Goal: Transaction & Acquisition: Register for event/course

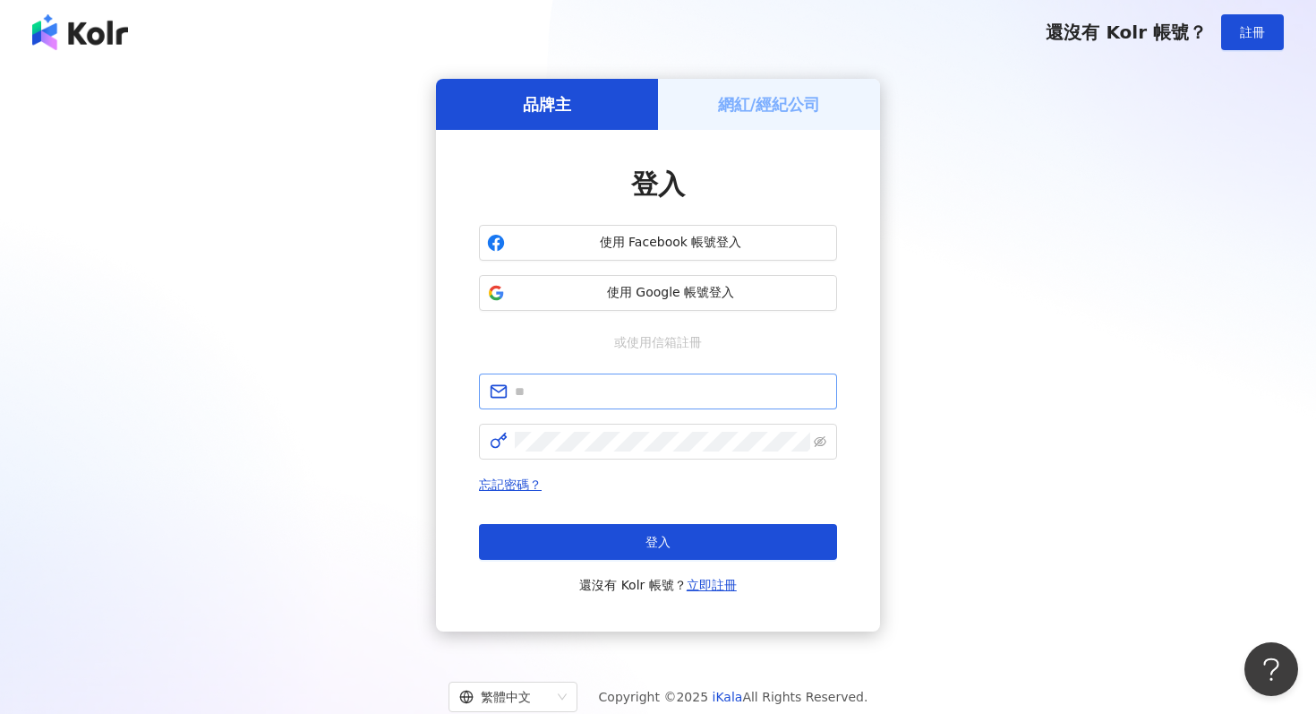
click at [682, 381] on span at bounding box center [658, 391] width 358 height 36
click at [683, 250] on span "使用 Facebook 帳號登入" at bounding box center [670, 243] width 317 height 18
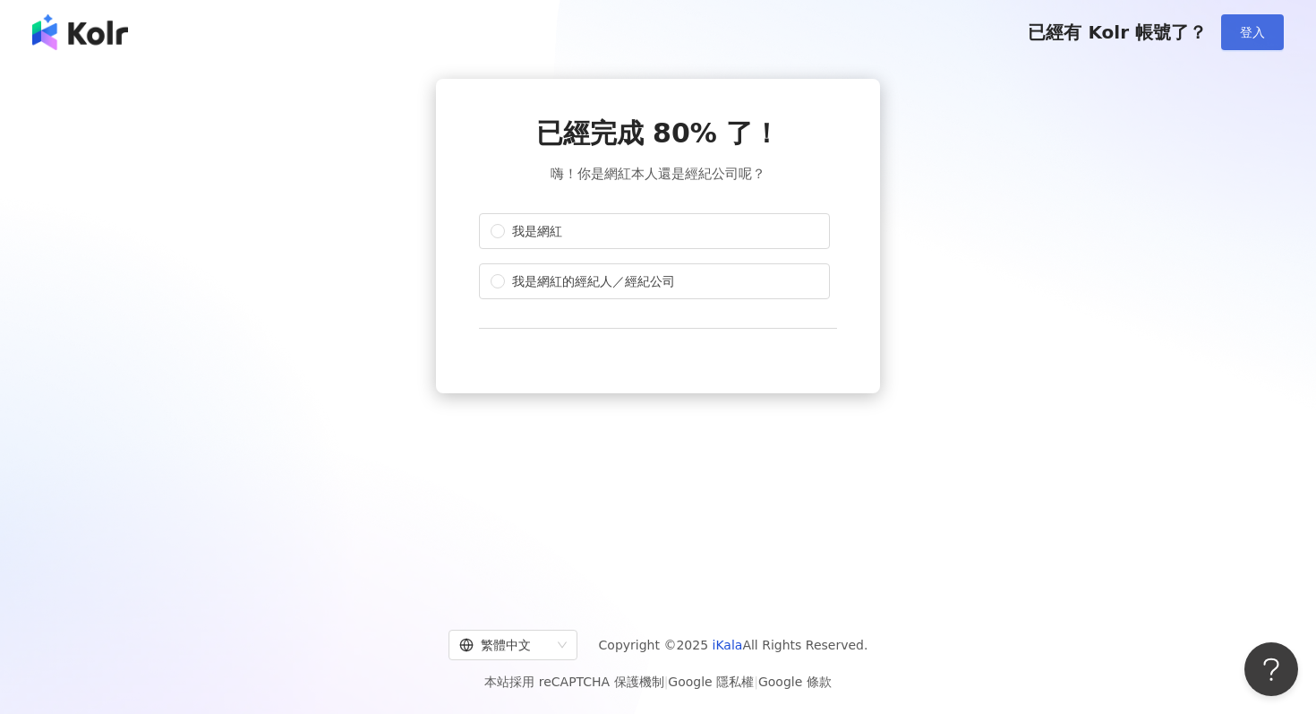
click at [1240, 32] on span "登入" at bounding box center [1252, 32] width 25 height 14
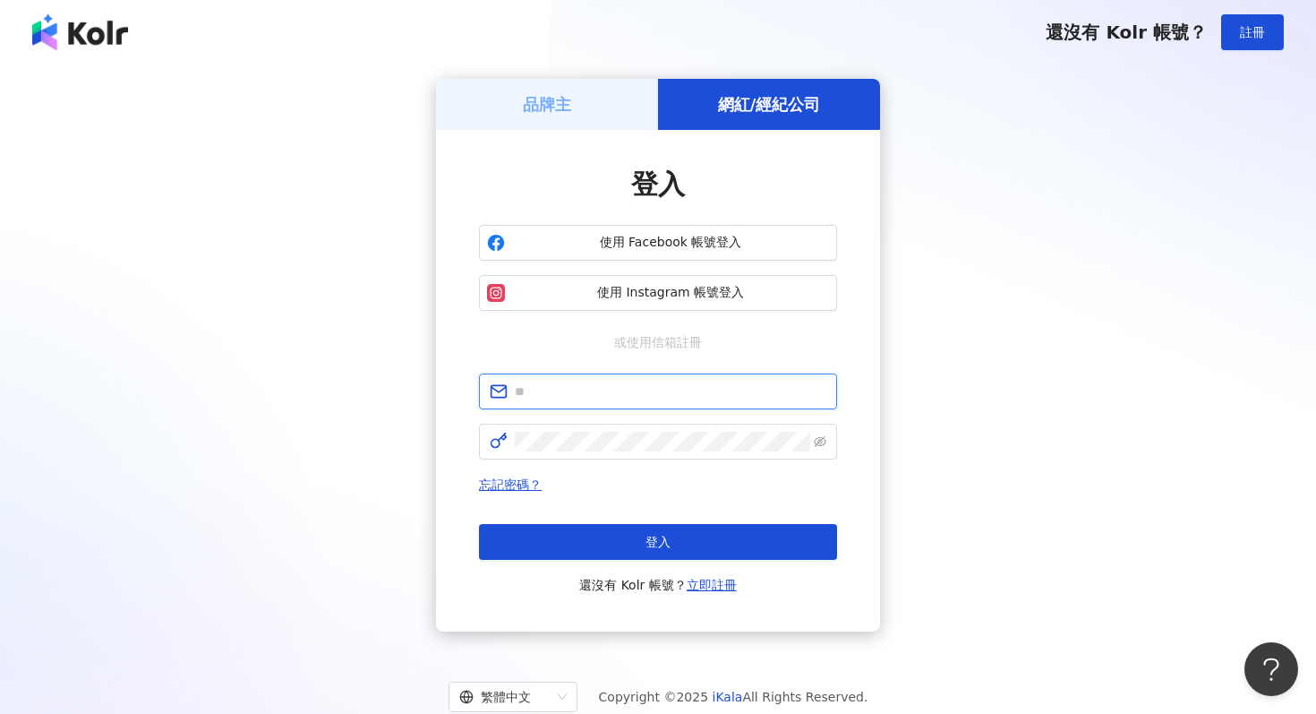
click at [572, 397] on input "text" at bounding box center [671, 391] width 312 height 20
type input "**********"
click button "登入" at bounding box center [658, 542] width 358 height 36
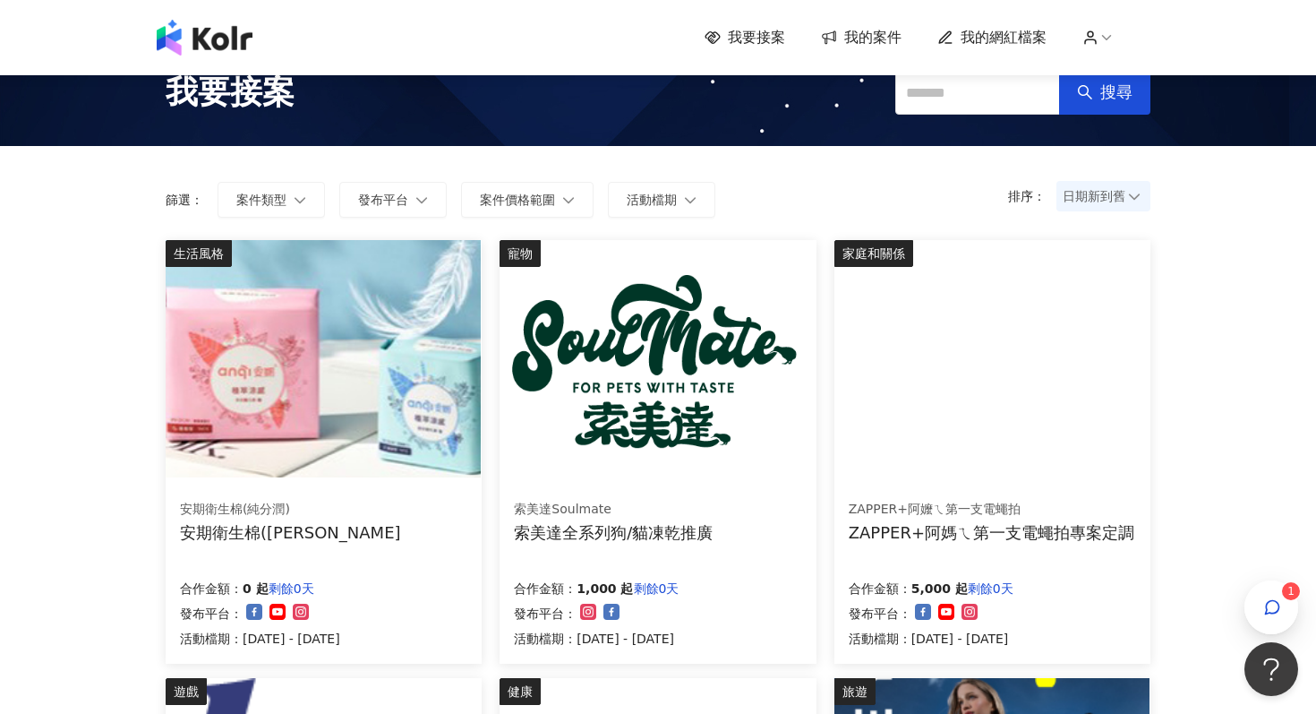
scroll to position [35, 0]
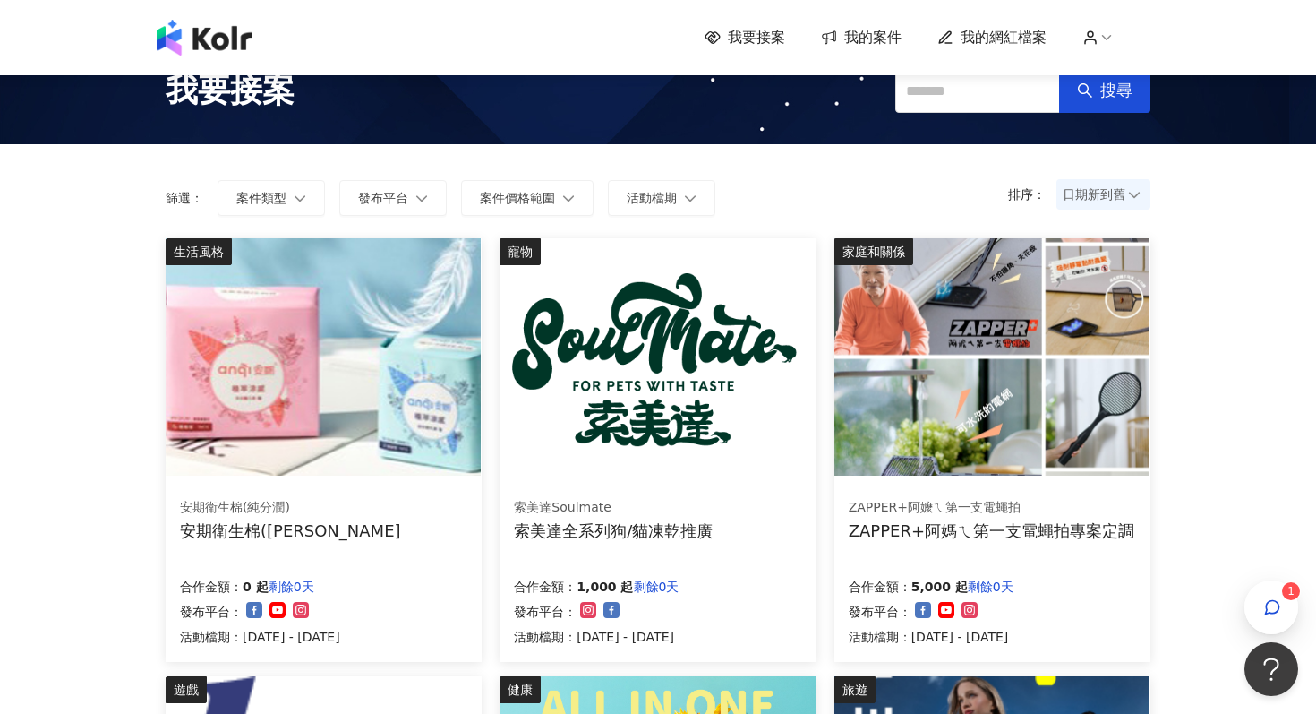
click at [699, 456] on img at bounding box center [657, 356] width 315 height 237
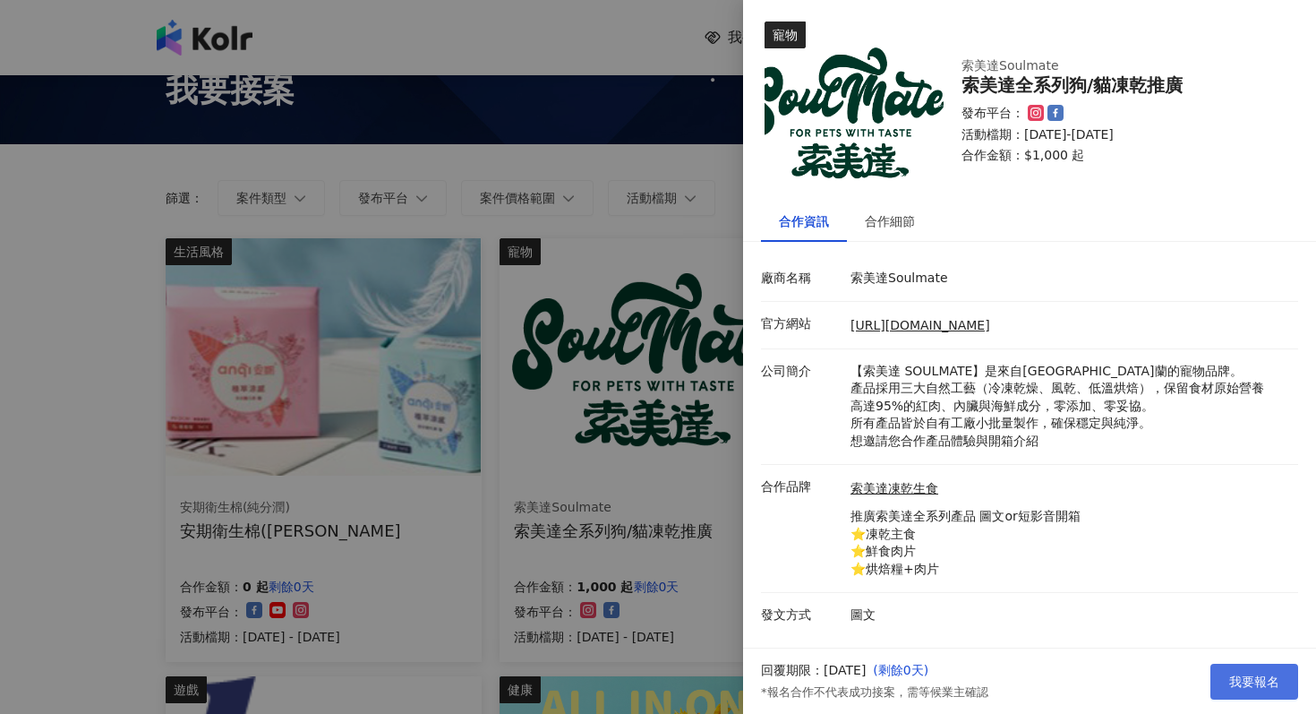
click at [1242, 689] on button "我要報名" at bounding box center [1255, 682] width 88 height 36
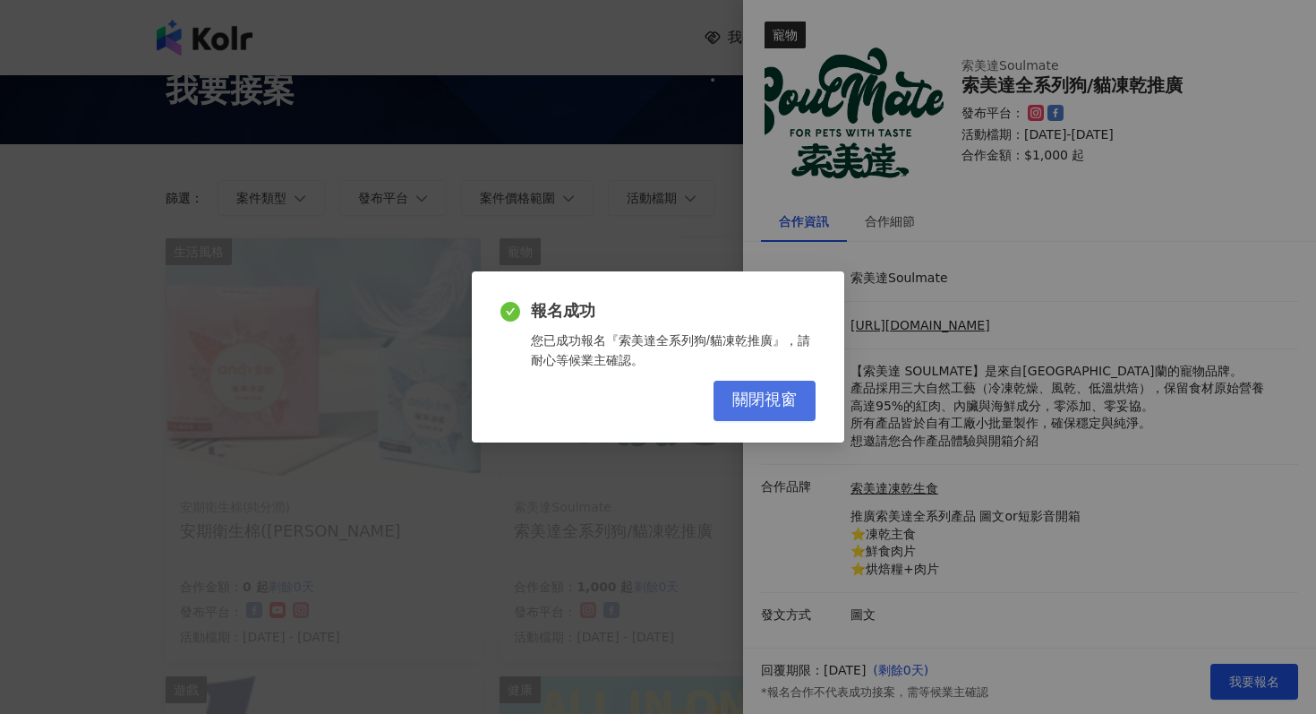
click at [758, 401] on span "關閉視窗" at bounding box center [764, 400] width 64 height 20
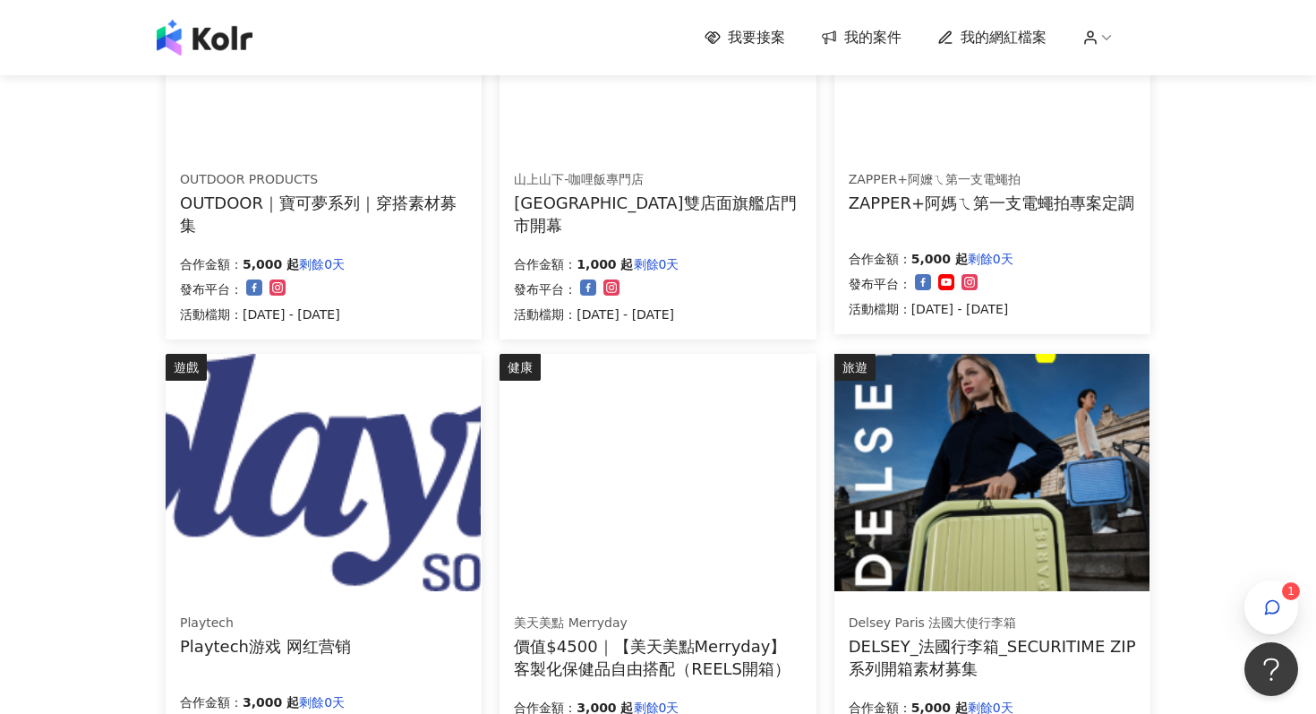
scroll to position [488, 0]
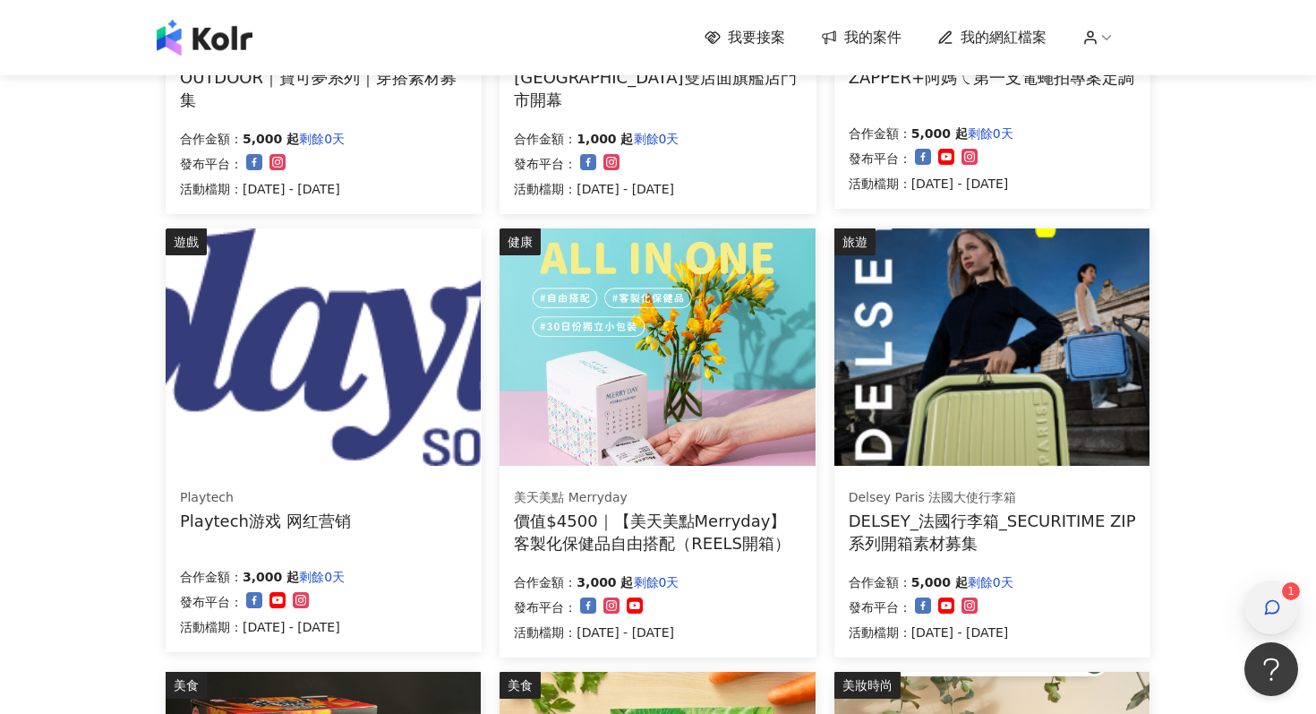
click at [1270, 604] on icon "button" at bounding box center [1272, 607] width 18 height 18
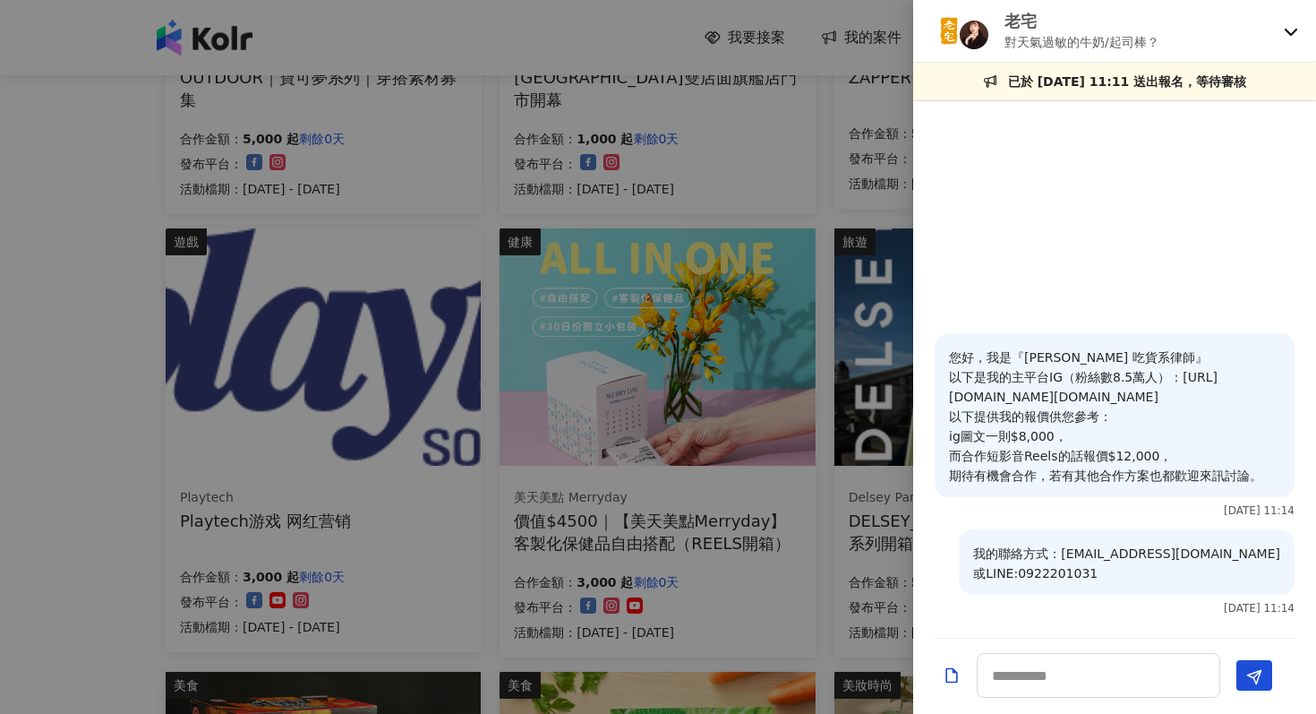
click at [1092, 51] on p "對天氣過敏的牛奶/起司棒？" at bounding box center [1082, 42] width 155 height 20
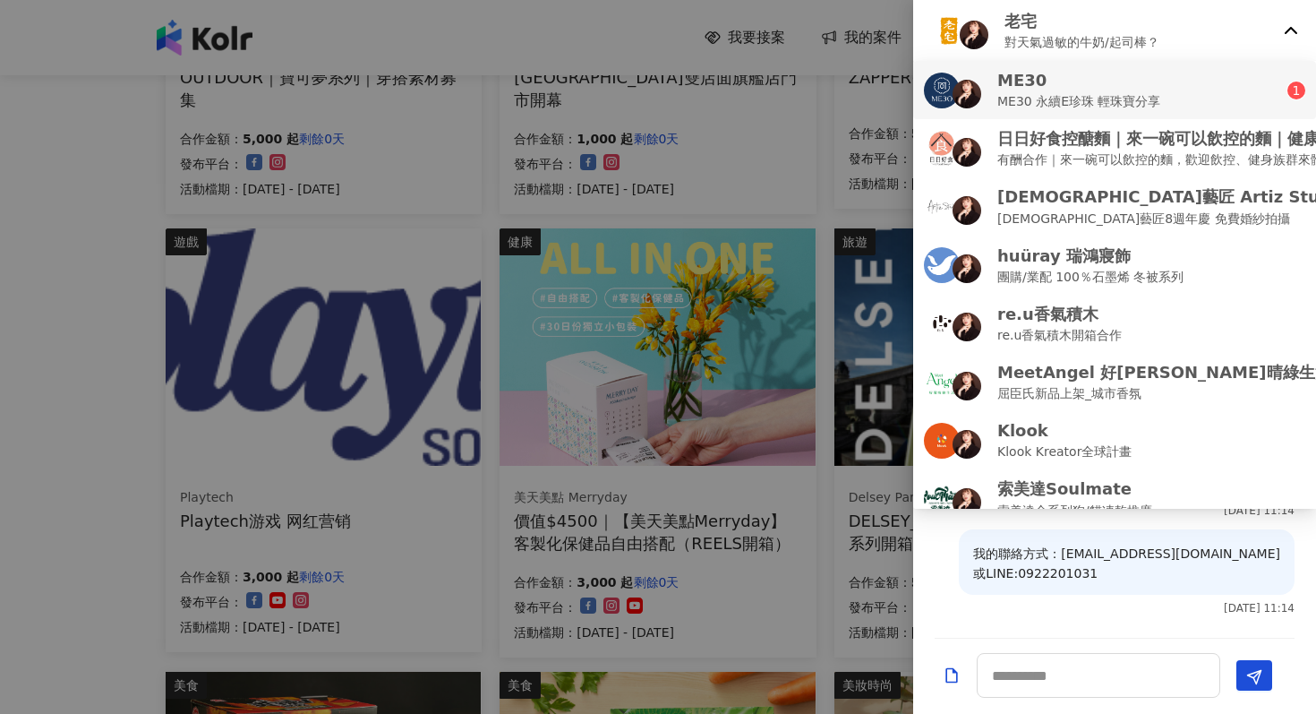
click at [1204, 102] on div "ME30 ME30 永續E珍珠 輕珠寶分享" at bounding box center [1106, 90] width 364 height 42
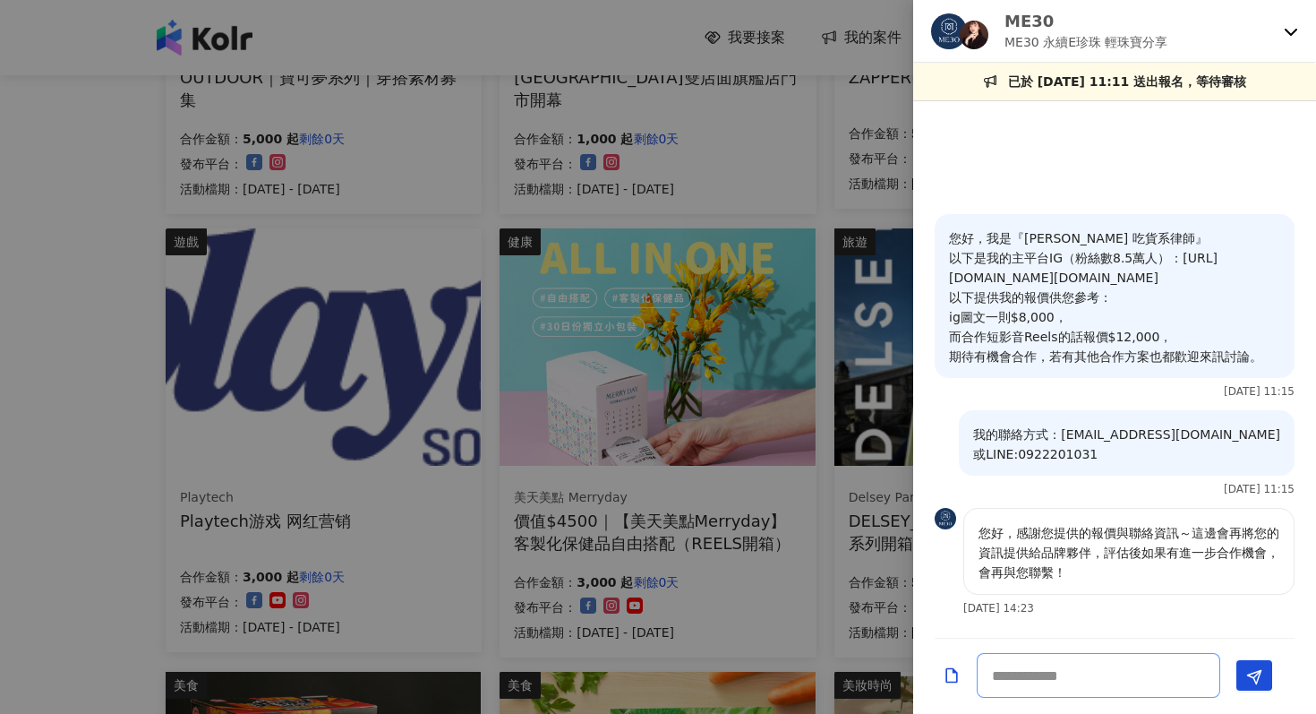
click at [1082, 681] on textarea at bounding box center [1099, 675] width 244 height 45
click at [1113, 36] on p "ME30 永續E珍珠 輕珠寶分享" at bounding box center [1087, 42] width 164 height 20
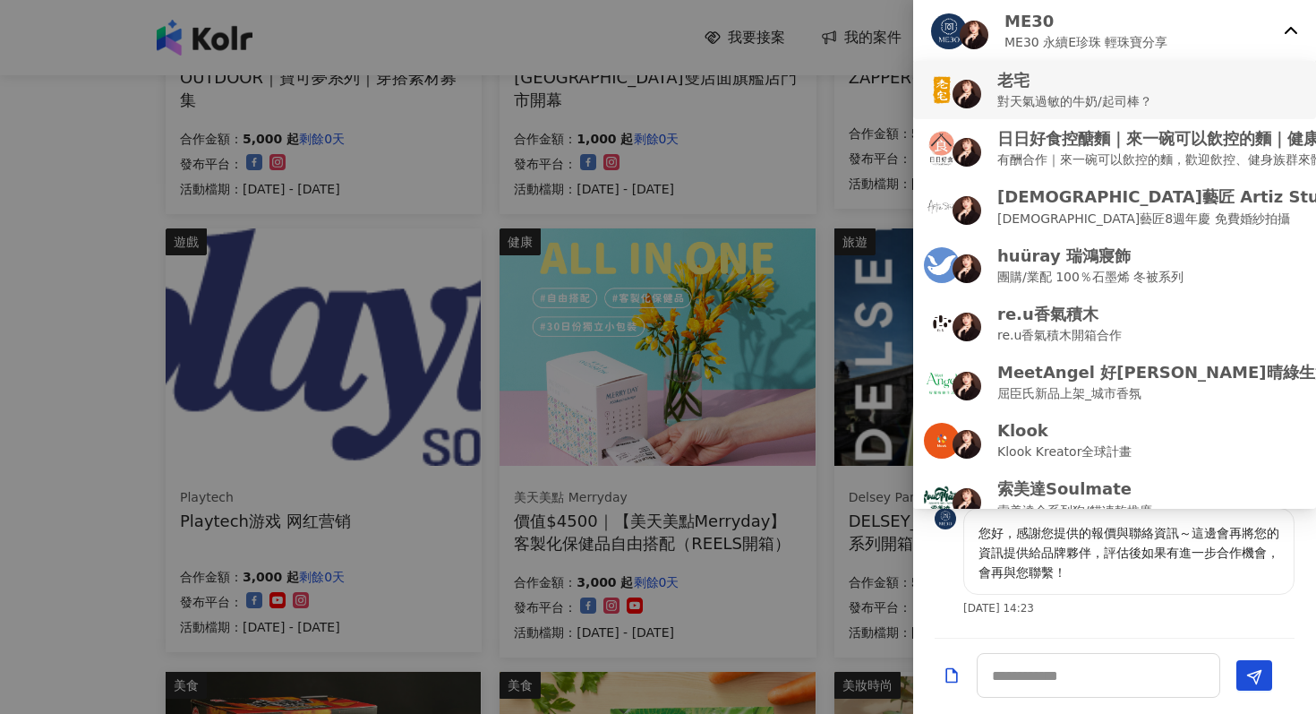
click at [1169, 98] on div "老宅 對天氣過敏的牛奶/起司棒？" at bounding box center [1114, 90] width 381 height 42
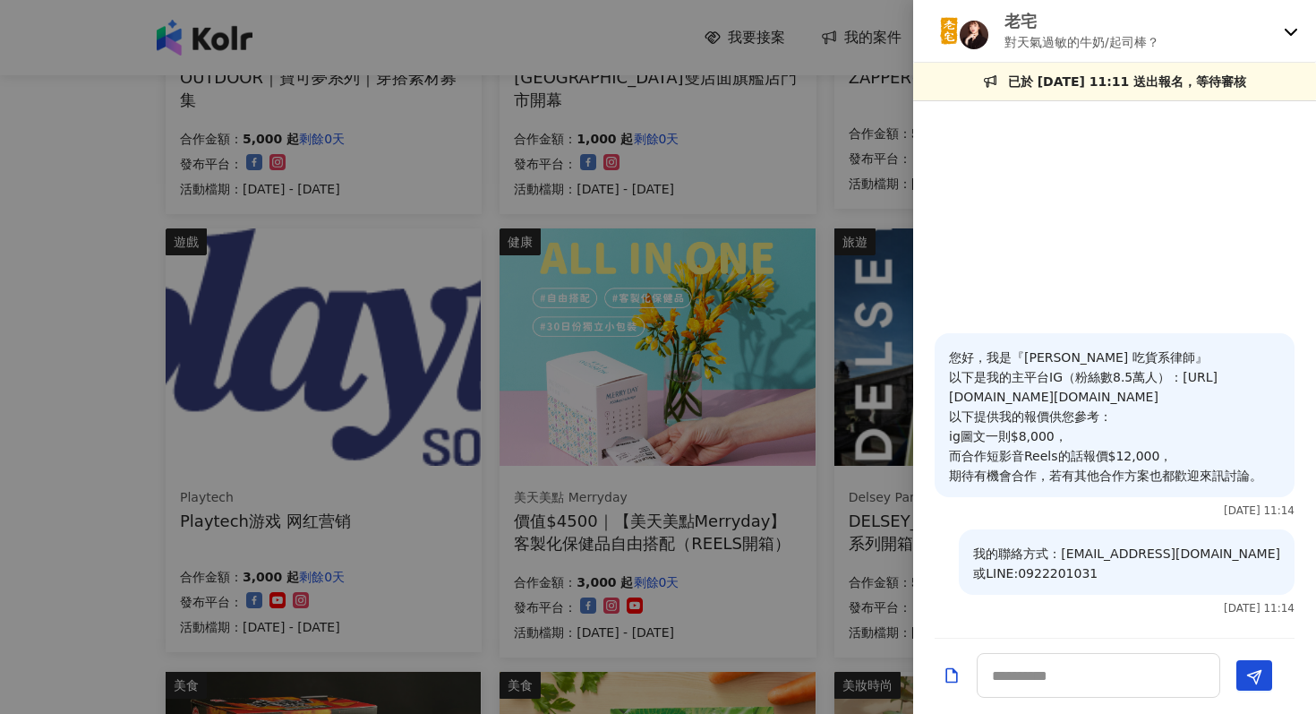
click at [1269, 35] on div "老宅 對天氣過敏的牛奶/起司棒？" at bounding box center [1104, 31] width 346 height 42
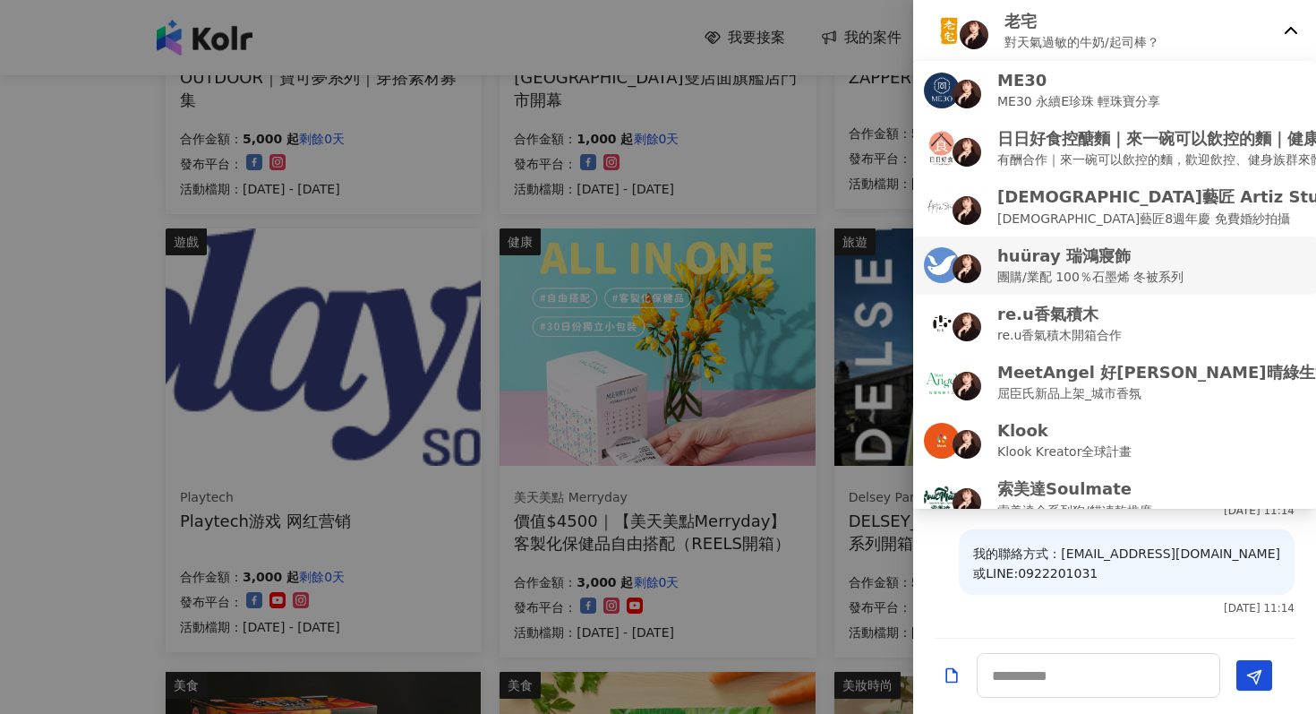
scroll to position [19, 0]
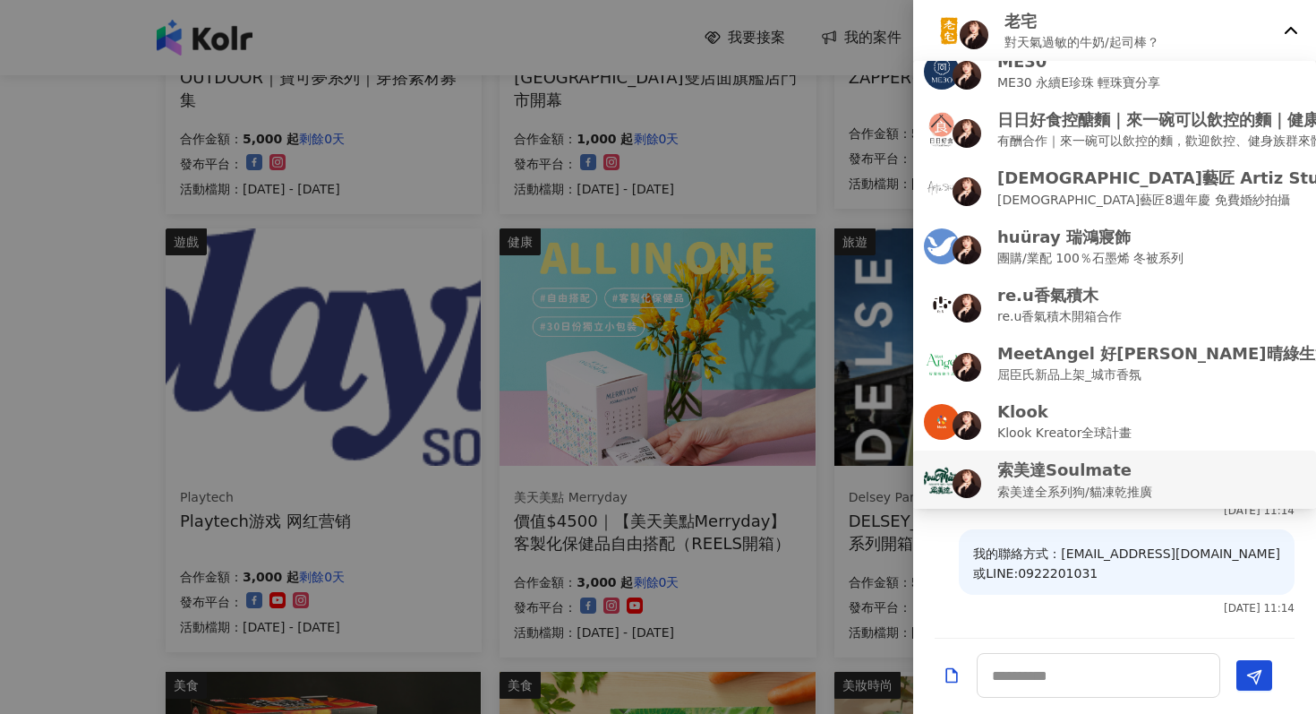
click at [1055, 476] on p "索美達Soulmate" at bounding box center [1075, 469] width 155 height 22
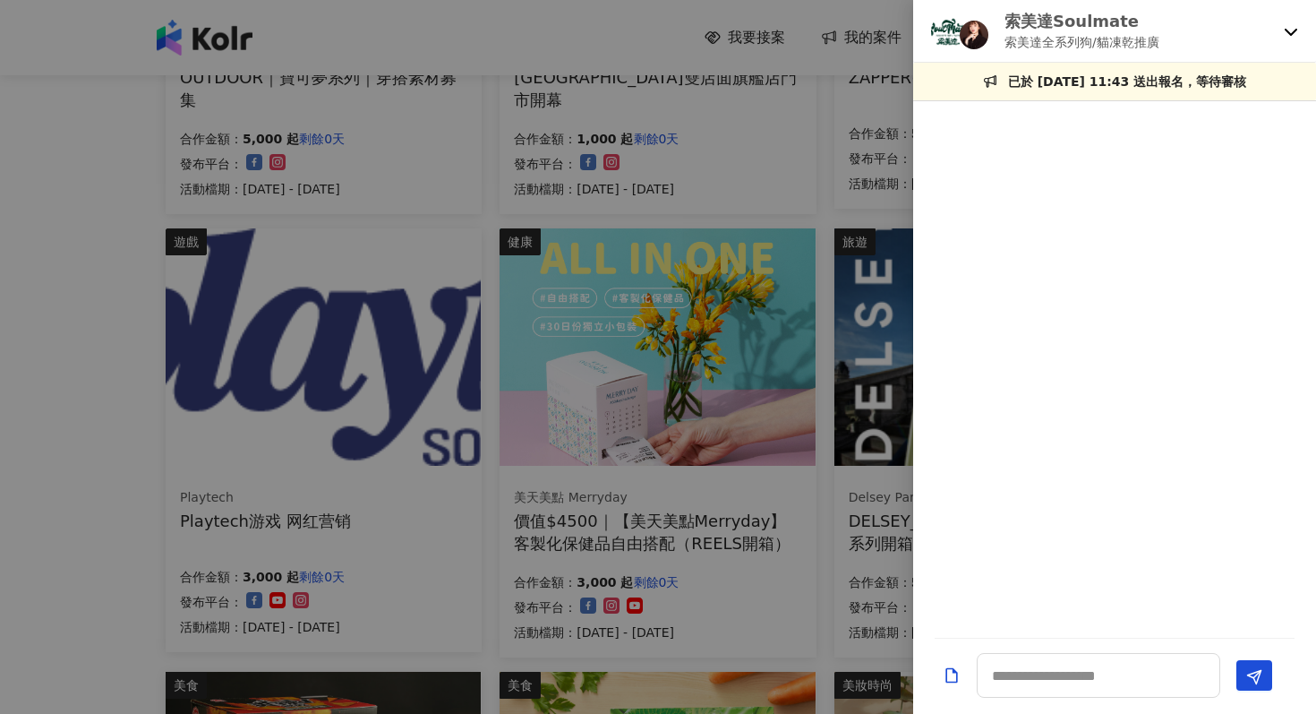
click at [1210, 32] on div "索美達Soulmate 索美達全系列狗/貓凍乾推廣" at bounding box center [1104, 31] width 346 height 42
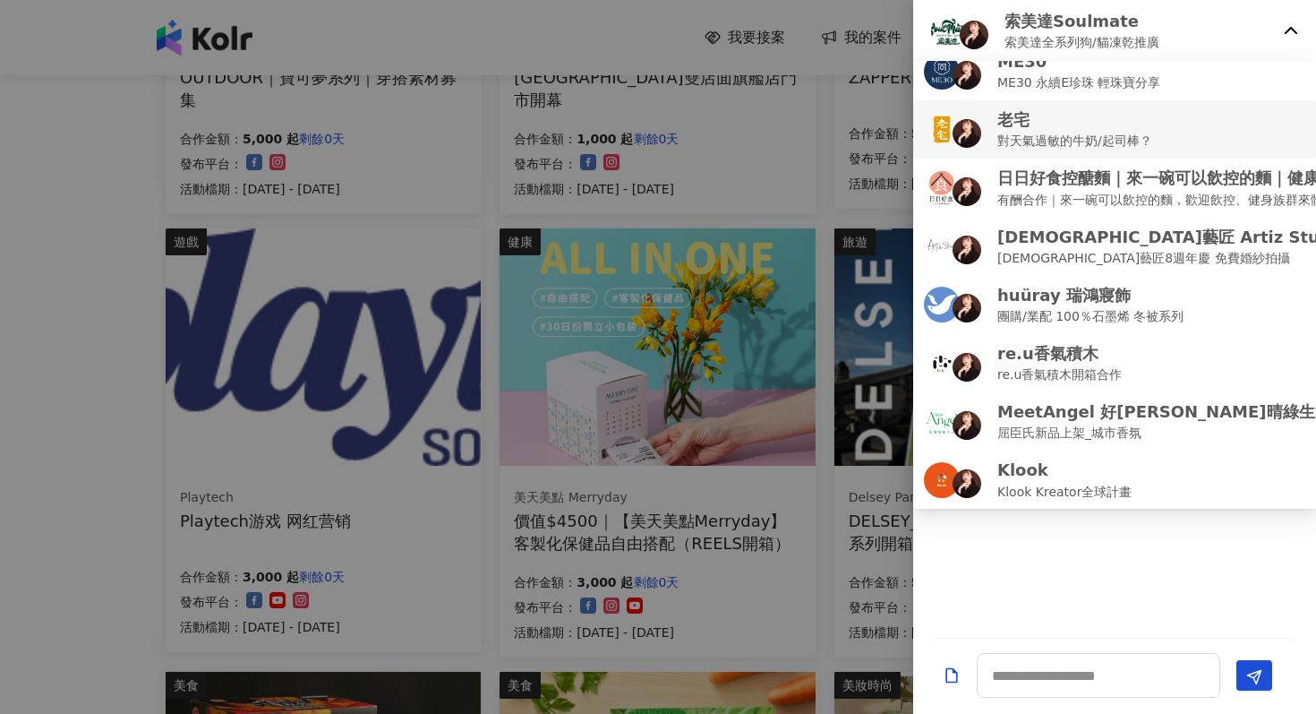
click at [1157, 119] on div "老宅 對天氣過敏的牛奶/起司棒？" at bounding box center [1114, 129] width 381 height 42
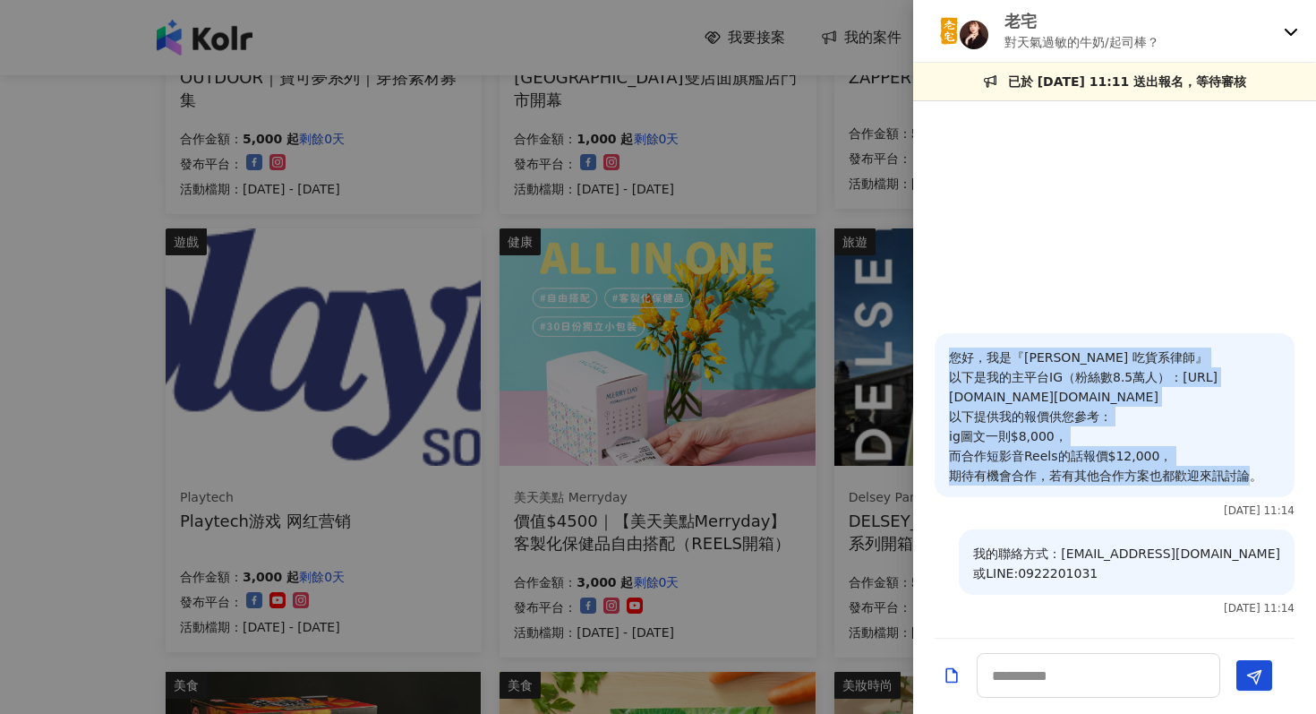
drag, startPoint x: 948, startPoint y: 357, endPoint x: 1273, endPoint y: 487, distance: 350.0
click at [1273, 487] on div "您好，我是『[PERSON_NAME] 吃貨系律師』 以下是我的主平台IG（粉絲數8.5萬人）：[URL][DOMAIN_NAME][DOMAIN_NAME]…" at bounding box center [1115, 415] width 360 height 164
copy p "您好，我是『[PERSON_NAME] 吃貨系律師』 以下是我的主平台IG（粉絲數8.5萬人）：[URL][DOMAIN_NAME][DOMAIN_NAME]…"
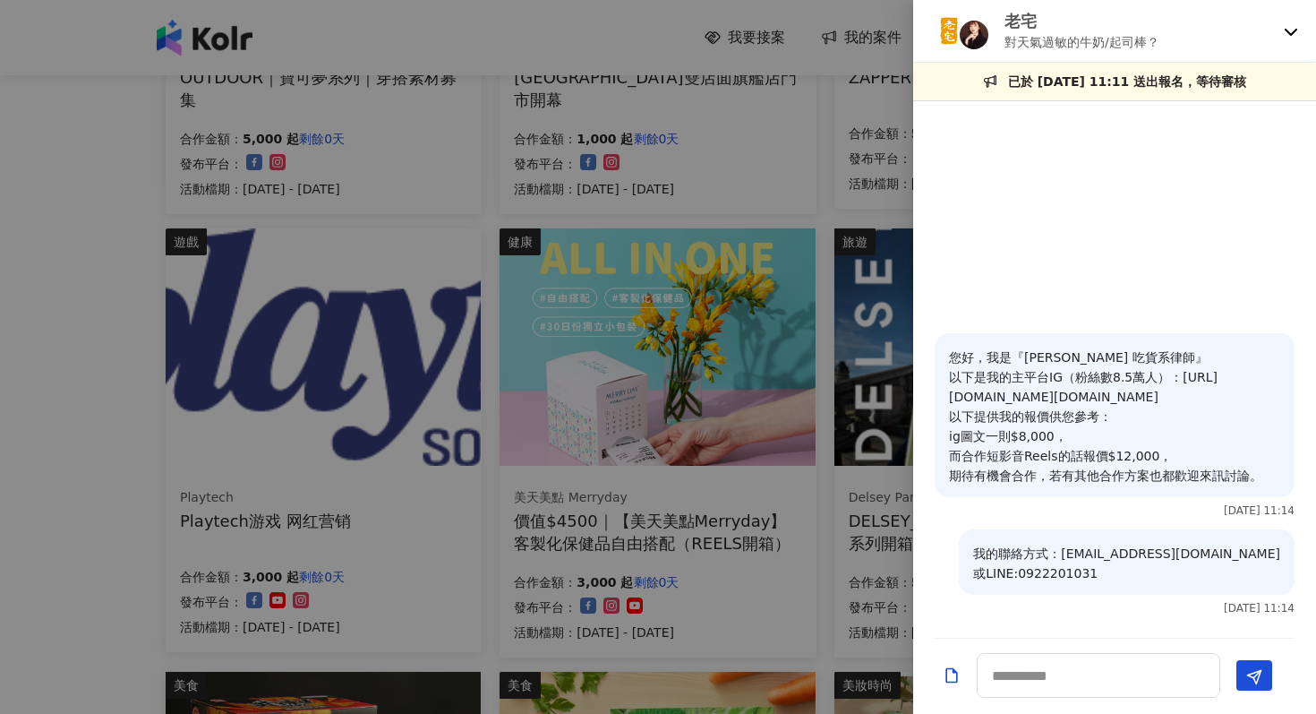
click at [1113, 29] on p "老宅" at bounding box center [1082, 21] width 155 height 22
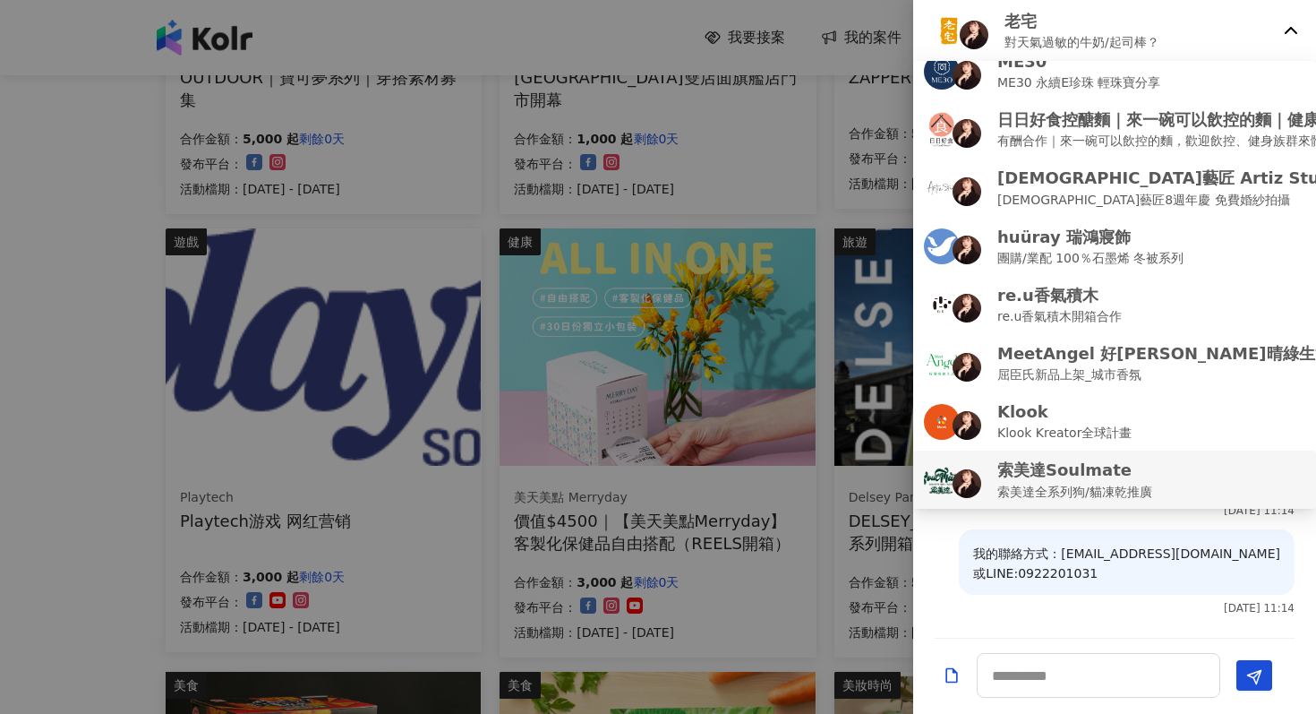
click at [1057, 482] on p "索美達全系列狗/貓凍乾推廣" at bounding box center [1075, 492] width 155 height 20
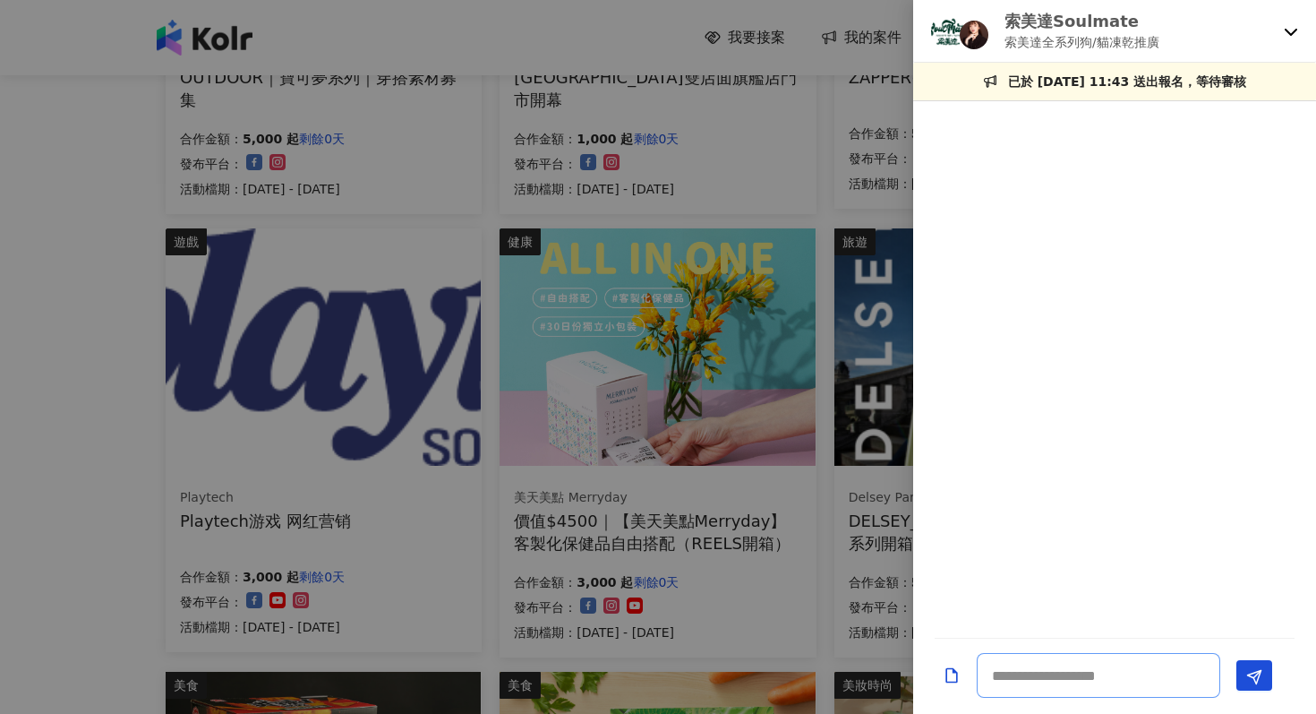
click at [1027, 678] on textarea at bounding box center [1099, 675] width 244 height 45
paste textarea "**********"
type textarea "**********"
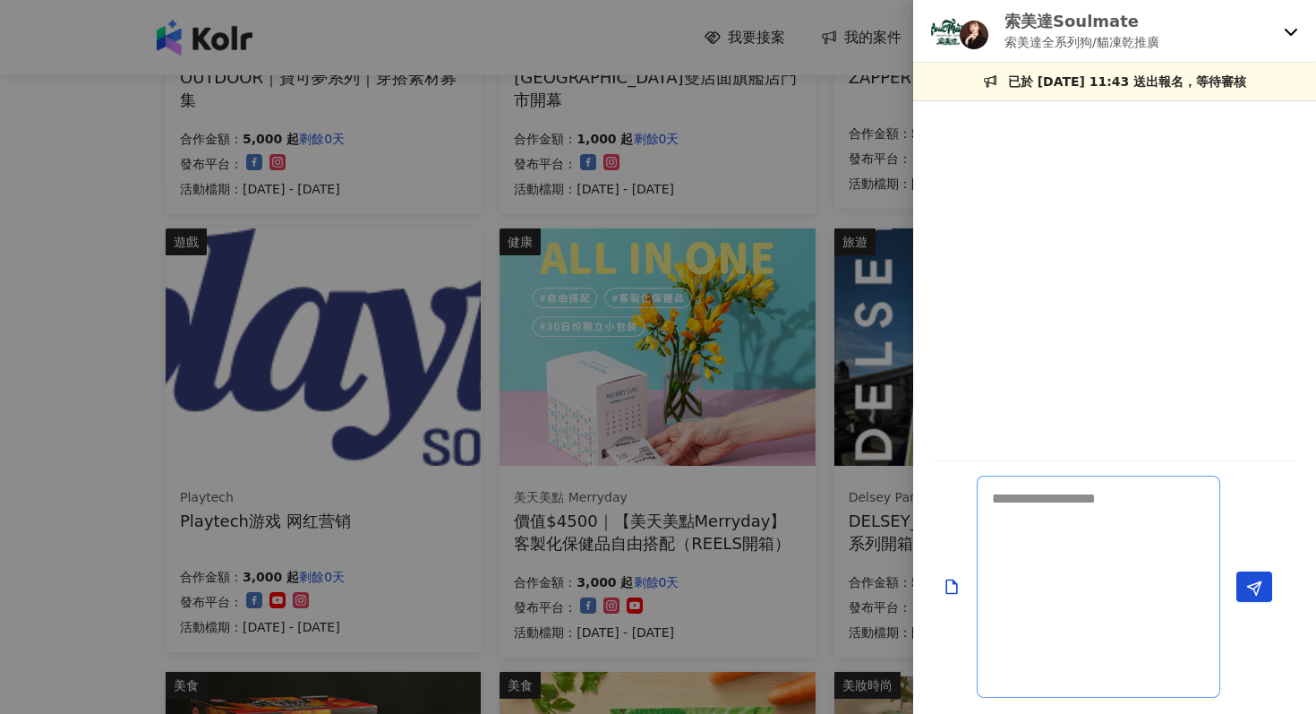
scroll to position [0, 0]
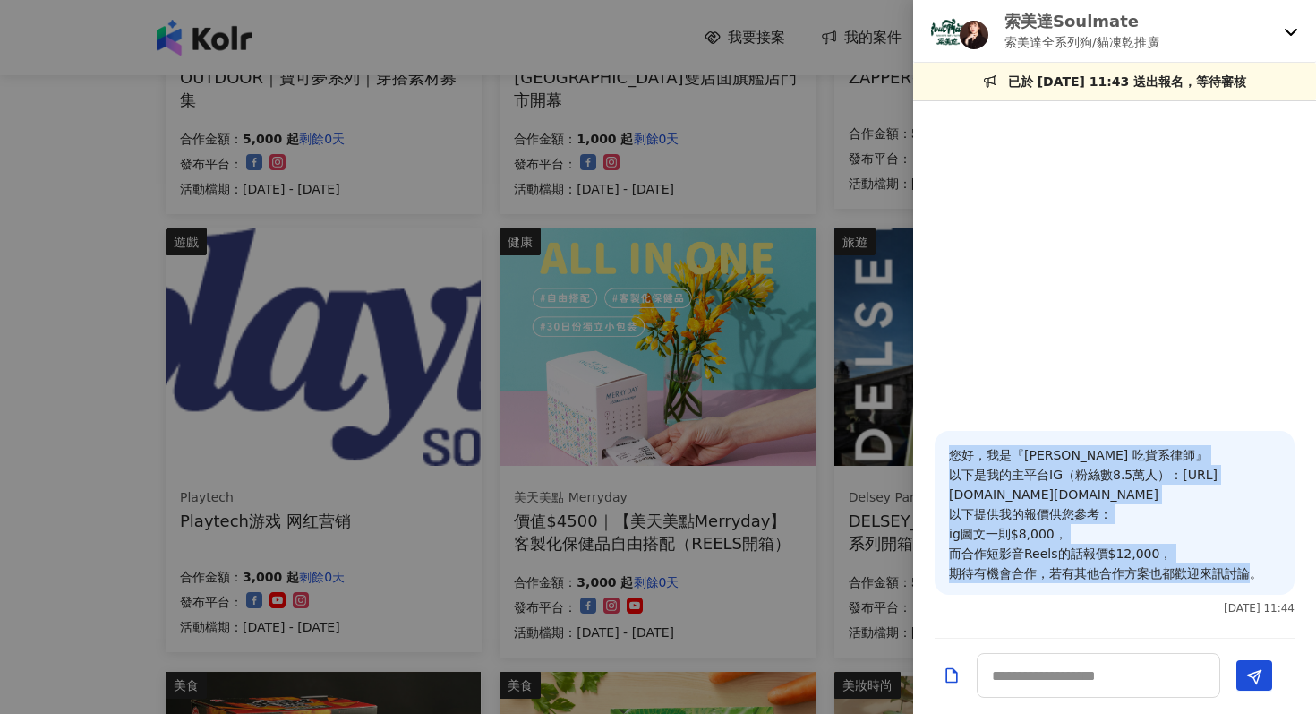
drag, startPoint x: 949, startPoint y: 452, endPoint x: 1244, endPoint y: 583, distance: 322.3
click at [1244, 584] on div "您好，我是『[PERSON_NAME] 吃貨系律師』 以下是我的主平台IG（粉絲數8.5萬人）：[URL][DOMAIN_NAME][DOMAIN_NAME]…" at bounding box center [1115, 513] width 360 height 164
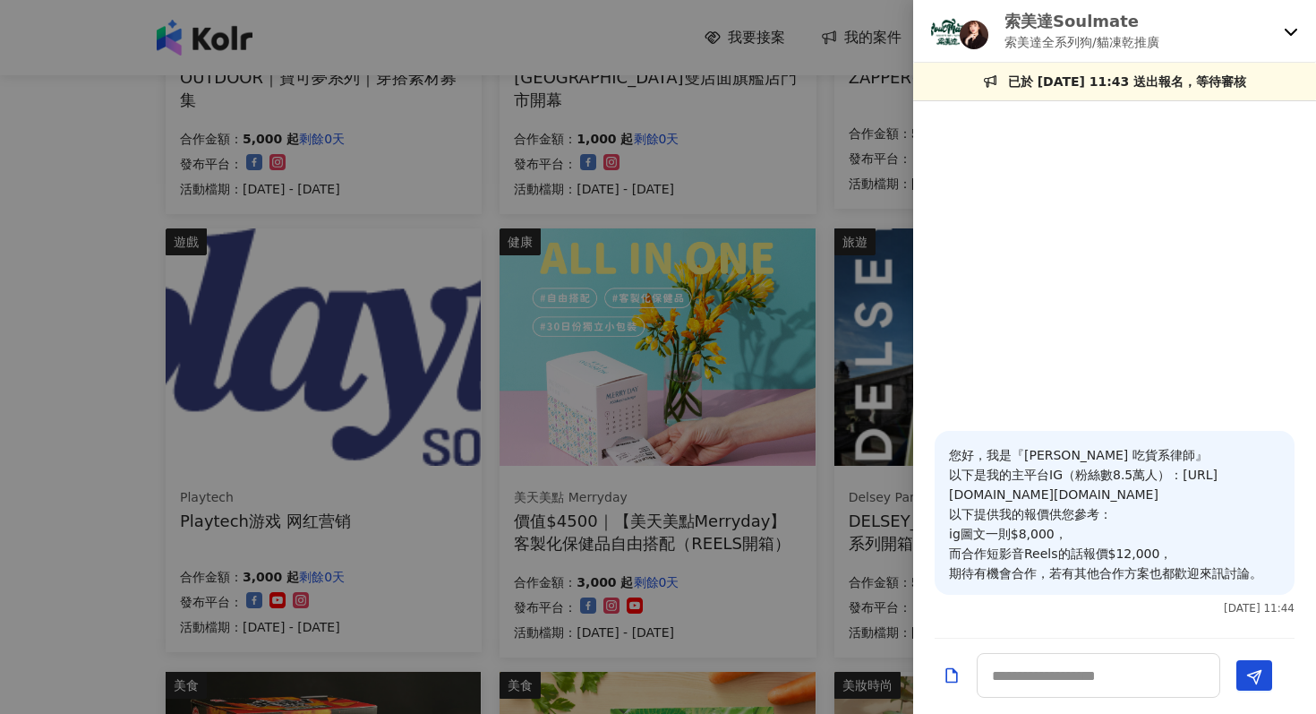
click at [1109, 42] on p "索美達全系列狗/貓凍乾推廣" at bounding box center [1082, 42] width 155 height 20
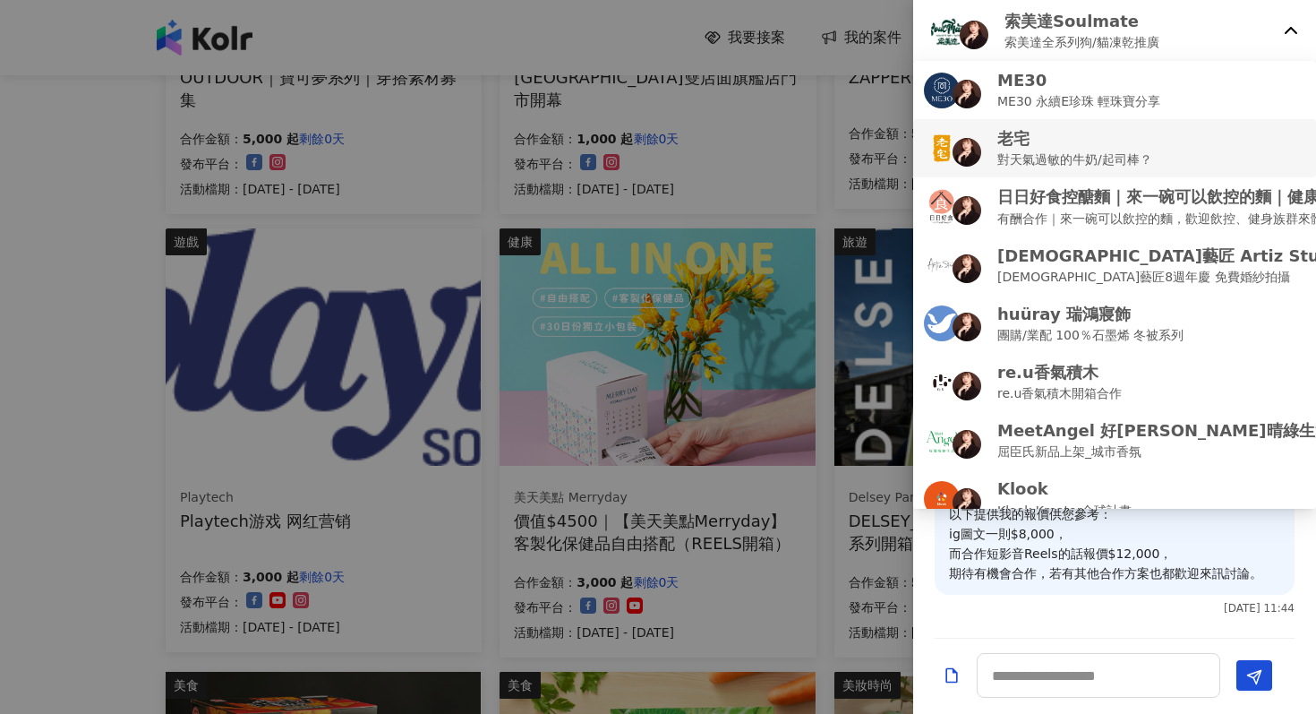
click at [1067, 145] on p "老宅" at bounding box center [1075, 138] width 155 height 22
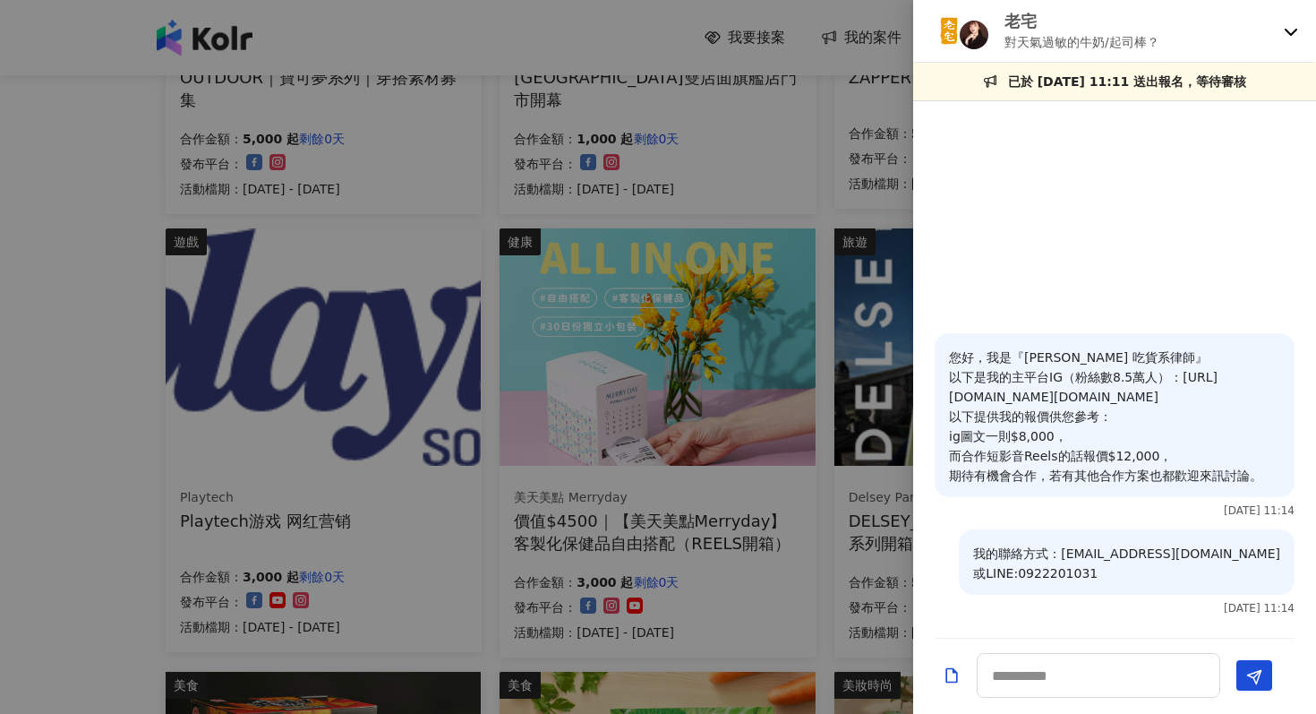
click at [1079, 26] on p "老宅" at bounding box center [1082, 21] width 155 height 22
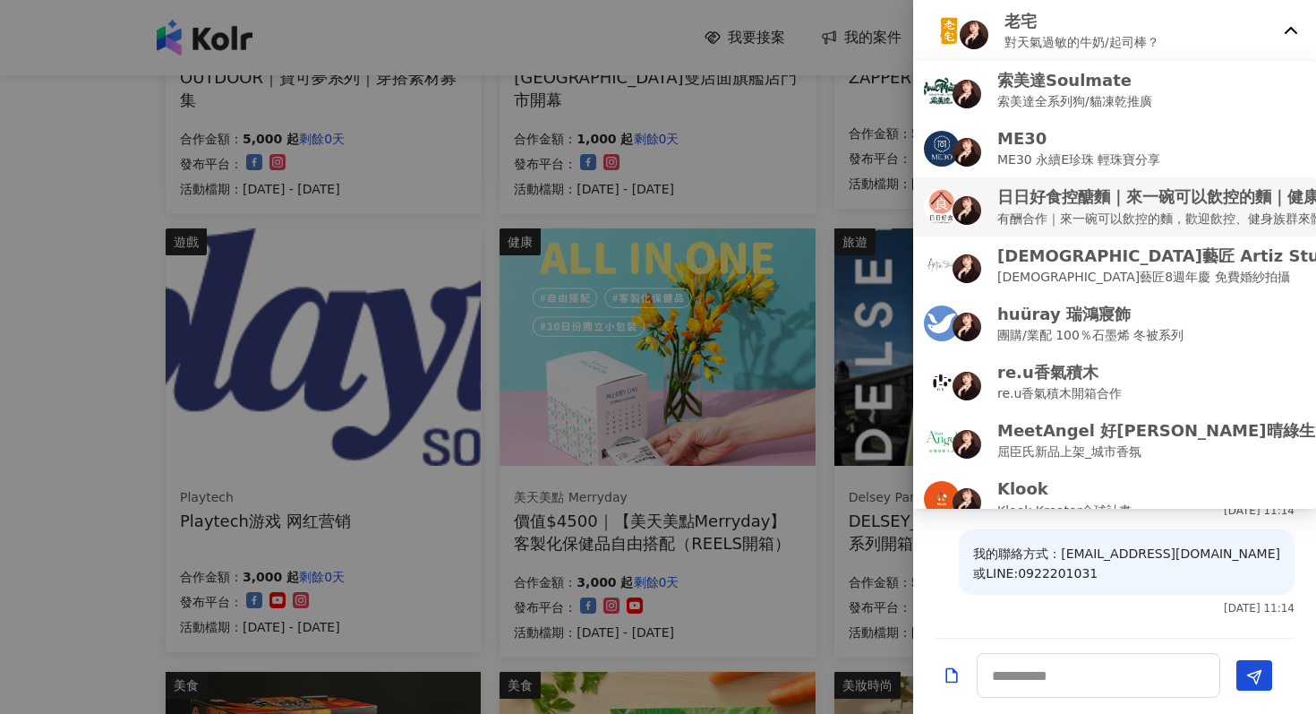
click at [1053, 225] on p "有酬合作｜來一碗可以飲控的麵，歡迎飲控、健身族群來體驗！" at bounding box center [1240, 219] width 484 height 20
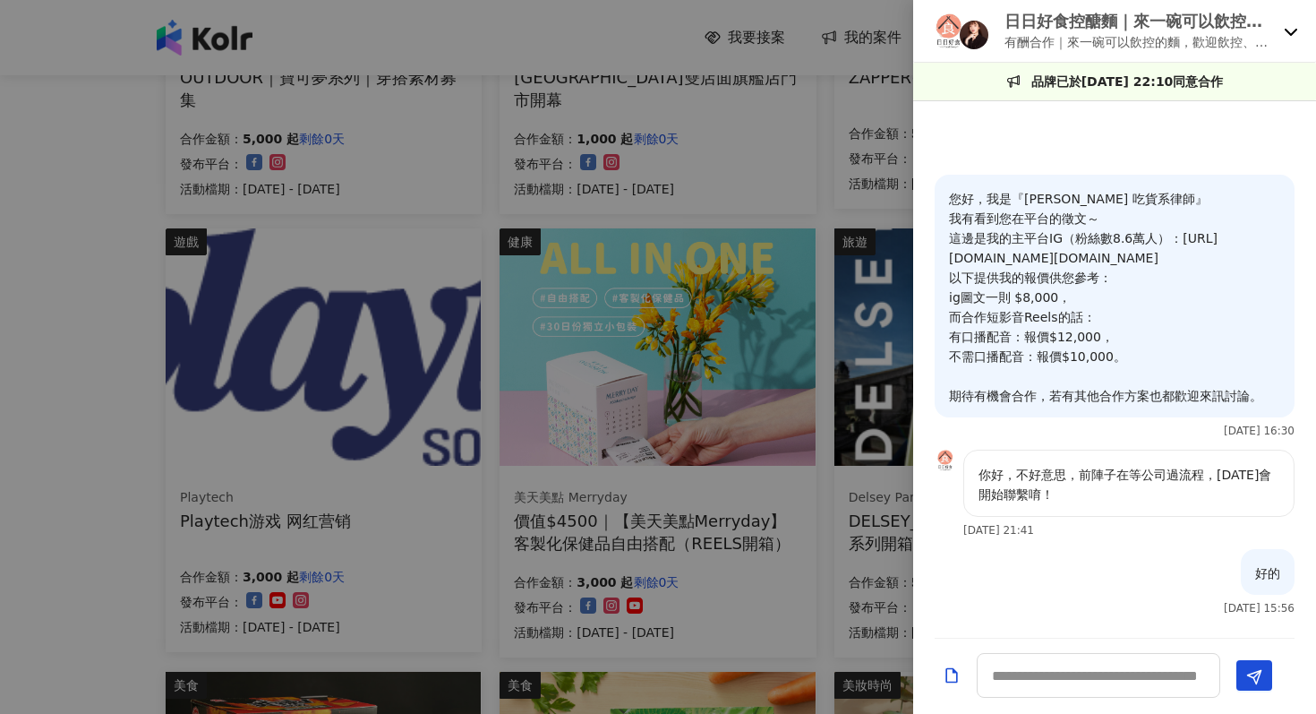
click at [1087, 49] on p "有酬合作｜來一碗可以飲控的麵，歡迎飲控、健身族群來體驗！" at bounding box center [1141, 42] width 272 height 20
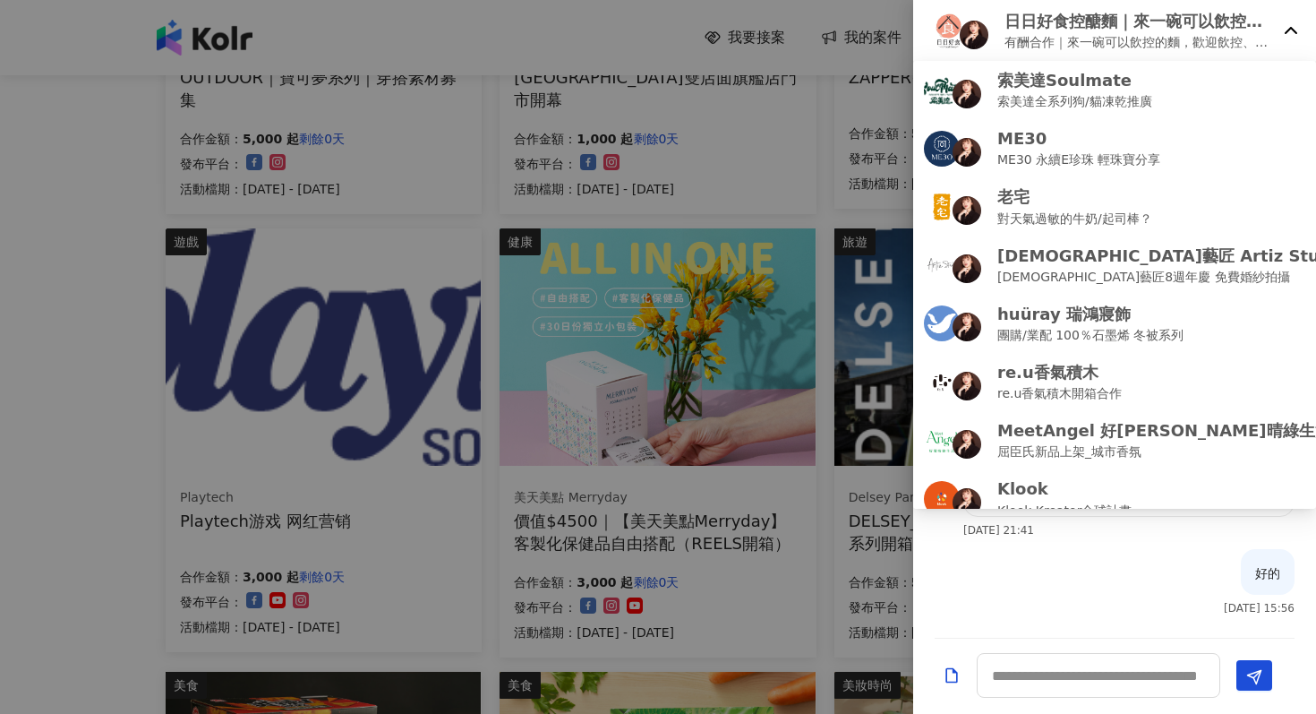
click at [1287, 36] on icon at bounding box center [1291, 31] width 14 height 14
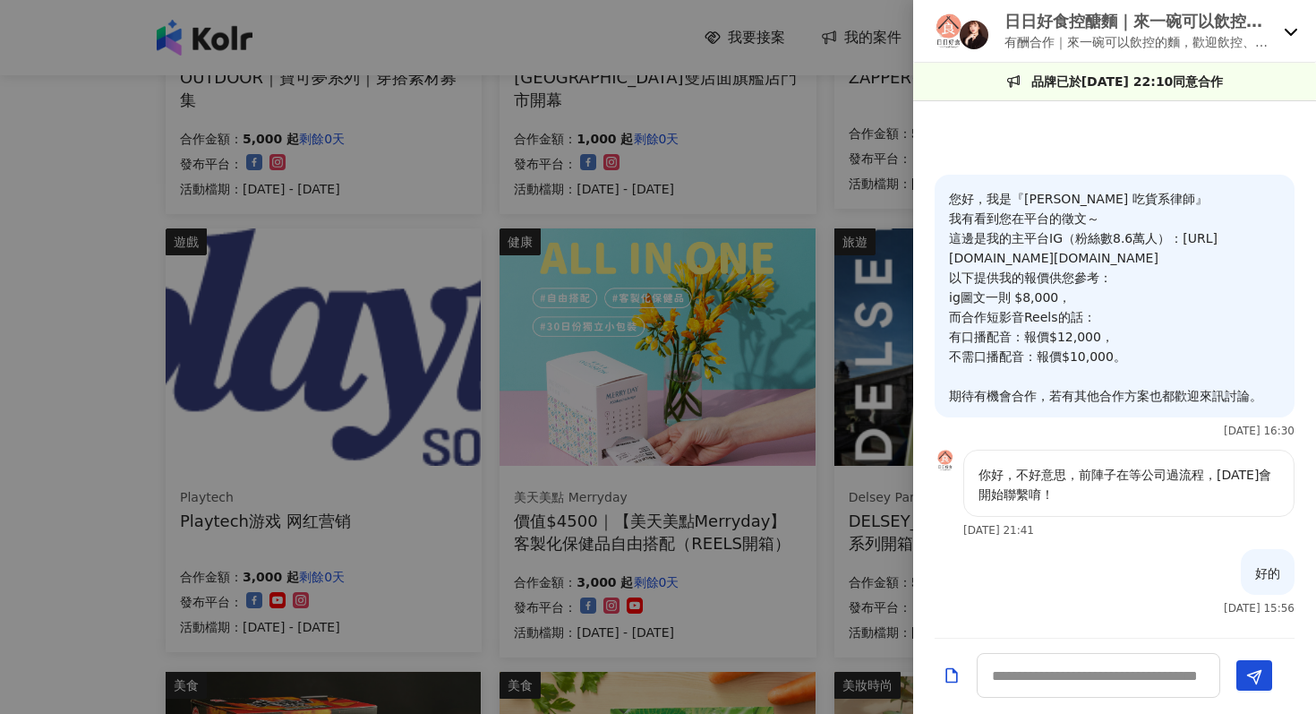
click at [1287, 36] on icon at bounding box center [1291, 31] width 14 height 14
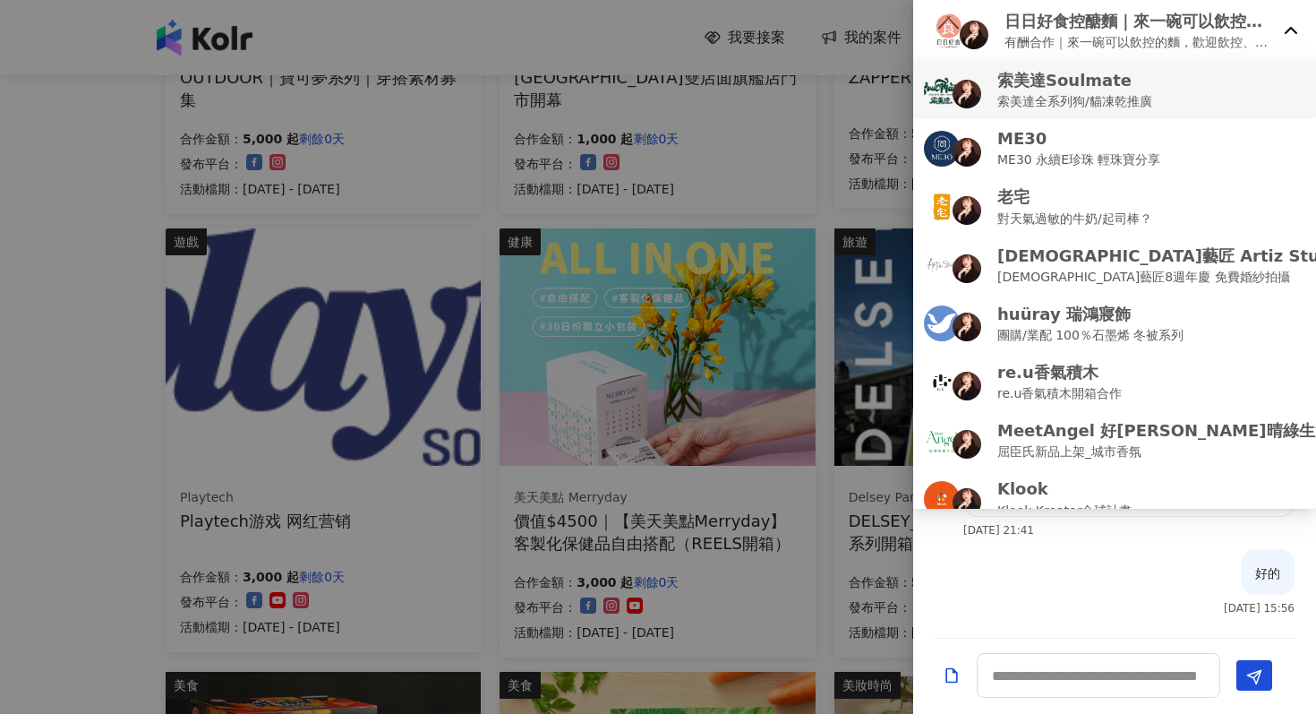
click at [1166, 104] on div "索美達Soulmate 索美達全系列狗/貓凍乾推廣" at bounding box center [1114, 90] width 381 height 42
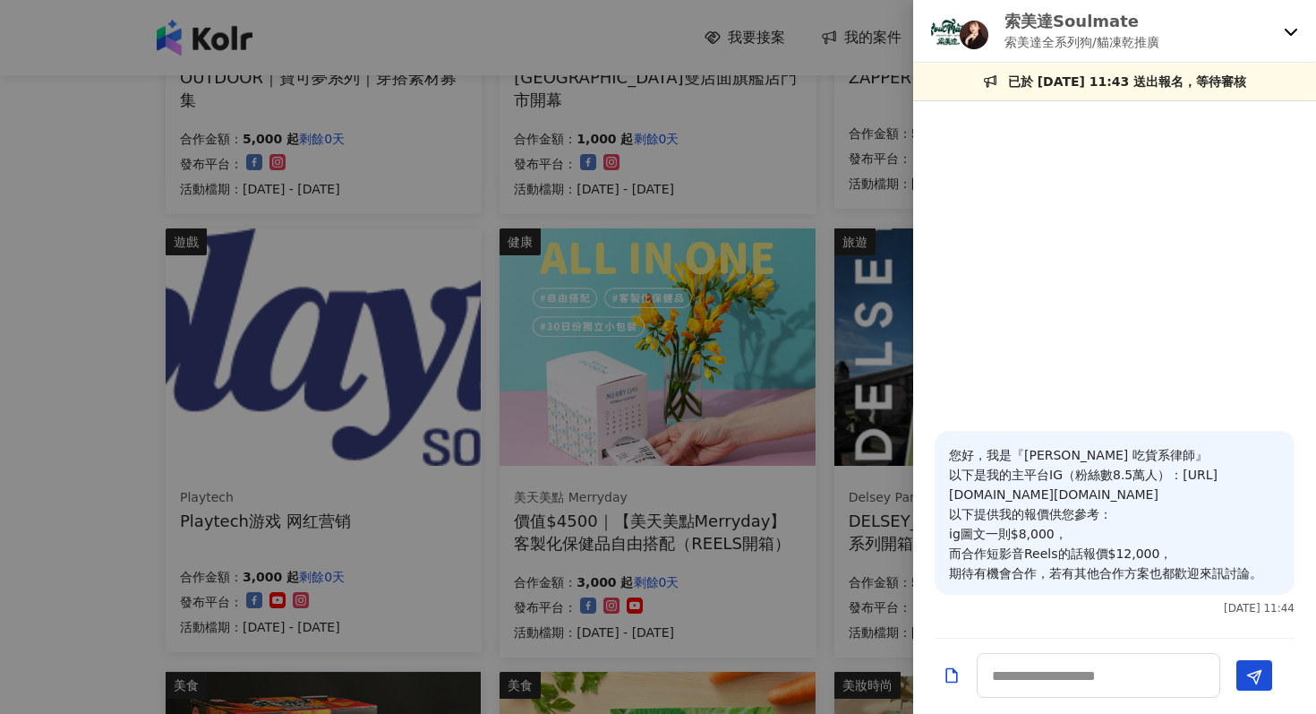
click at [1108, 53] on div "索美達Soulmate 索美達全系列狗/貓凍乾推廣" at bounding box center [1114, 31] width 403 height 63
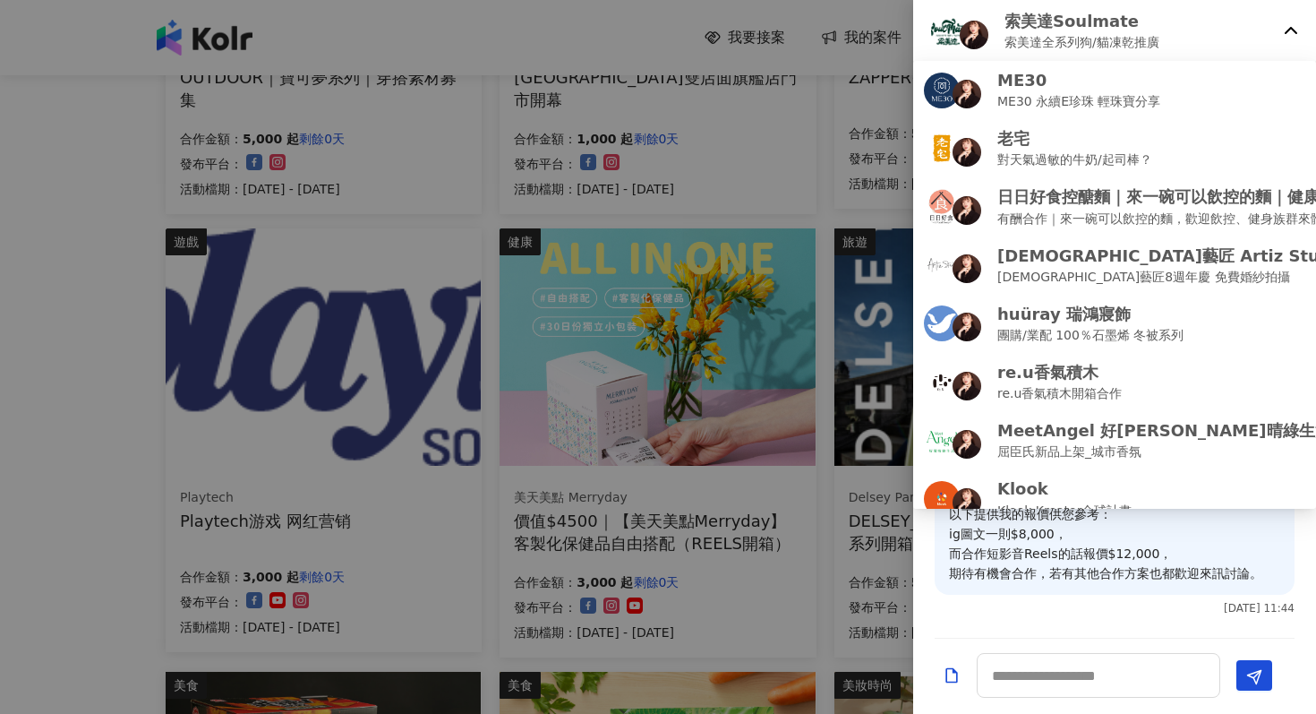
click at [1108, 53] on div "索美達Soulmate 索美達全系列狗/貓凍乾推廣" at bounding box center [1114, 31] width 403 height 63
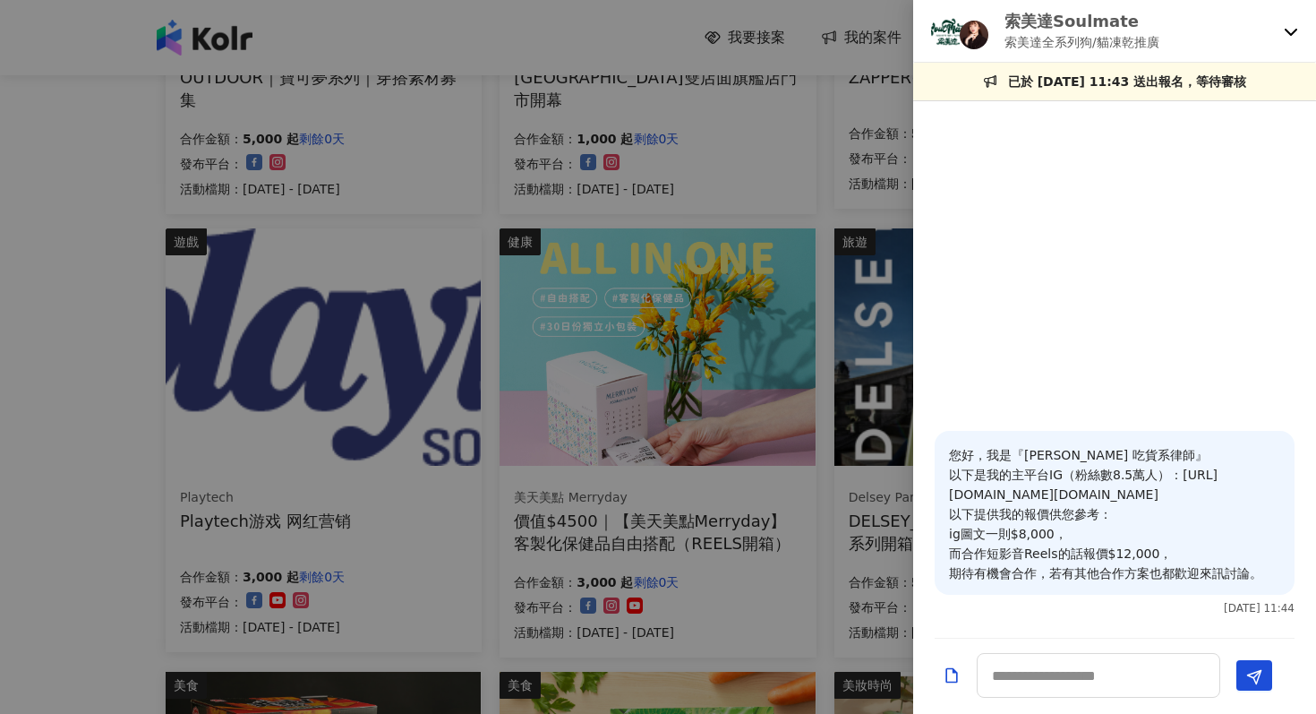
click at [781, 224] on div at bounding box center [658, 357] width 1316 height 714
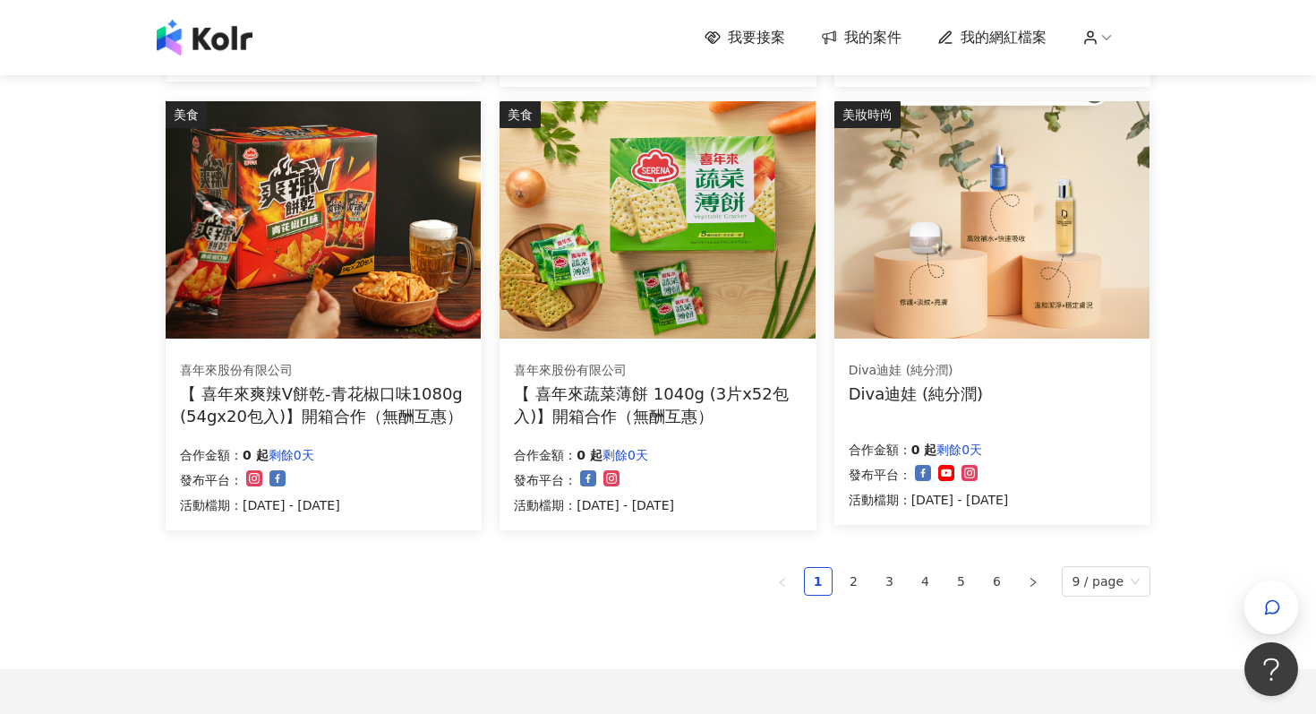
scroll to position [1211, 0]
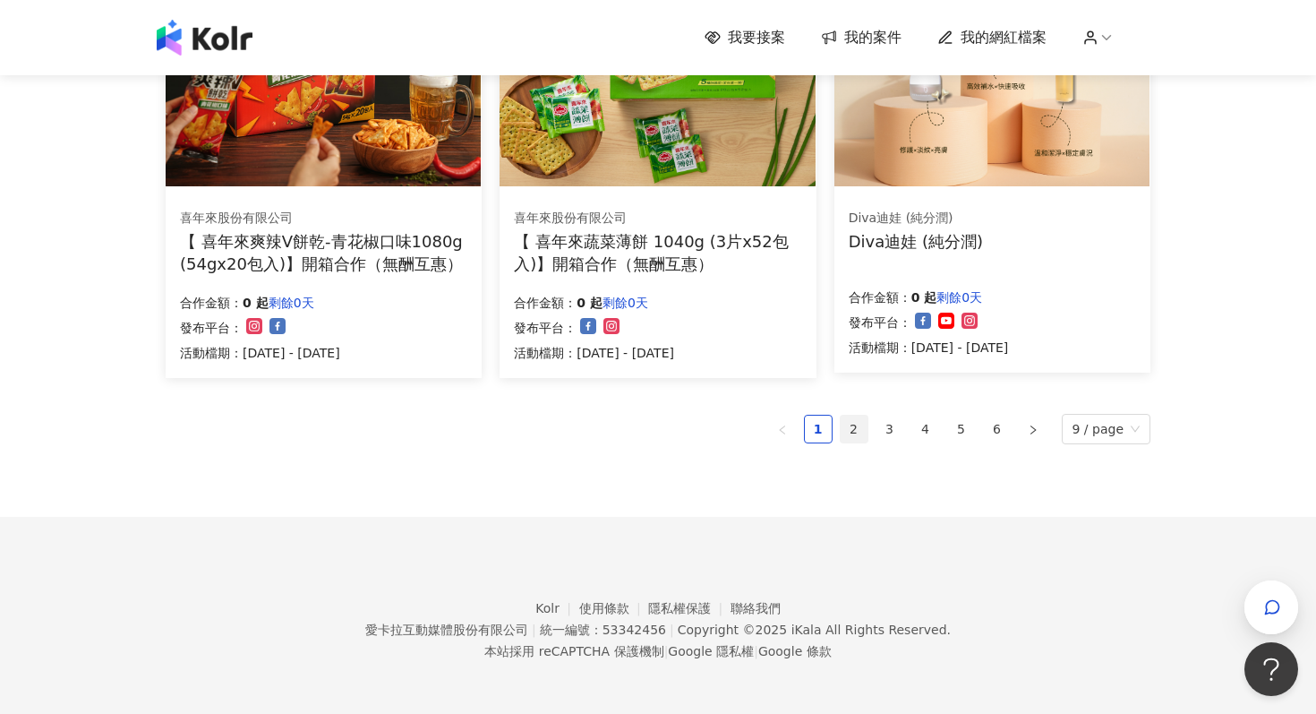
click at [856, 433] on link "2" at bounding box center [854, 428] width 27 height 27
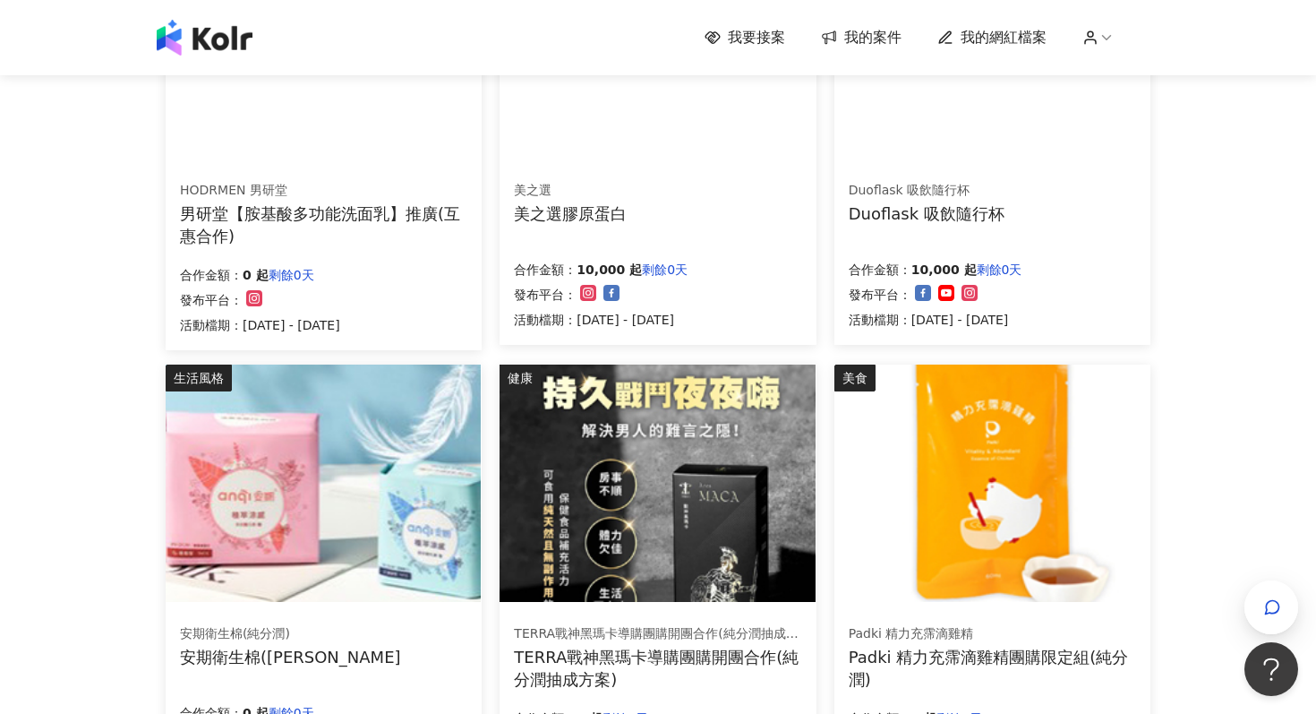
scroll to position [0, 0]
